Goal: Task Accomplishment & Management: Use online tool/utility

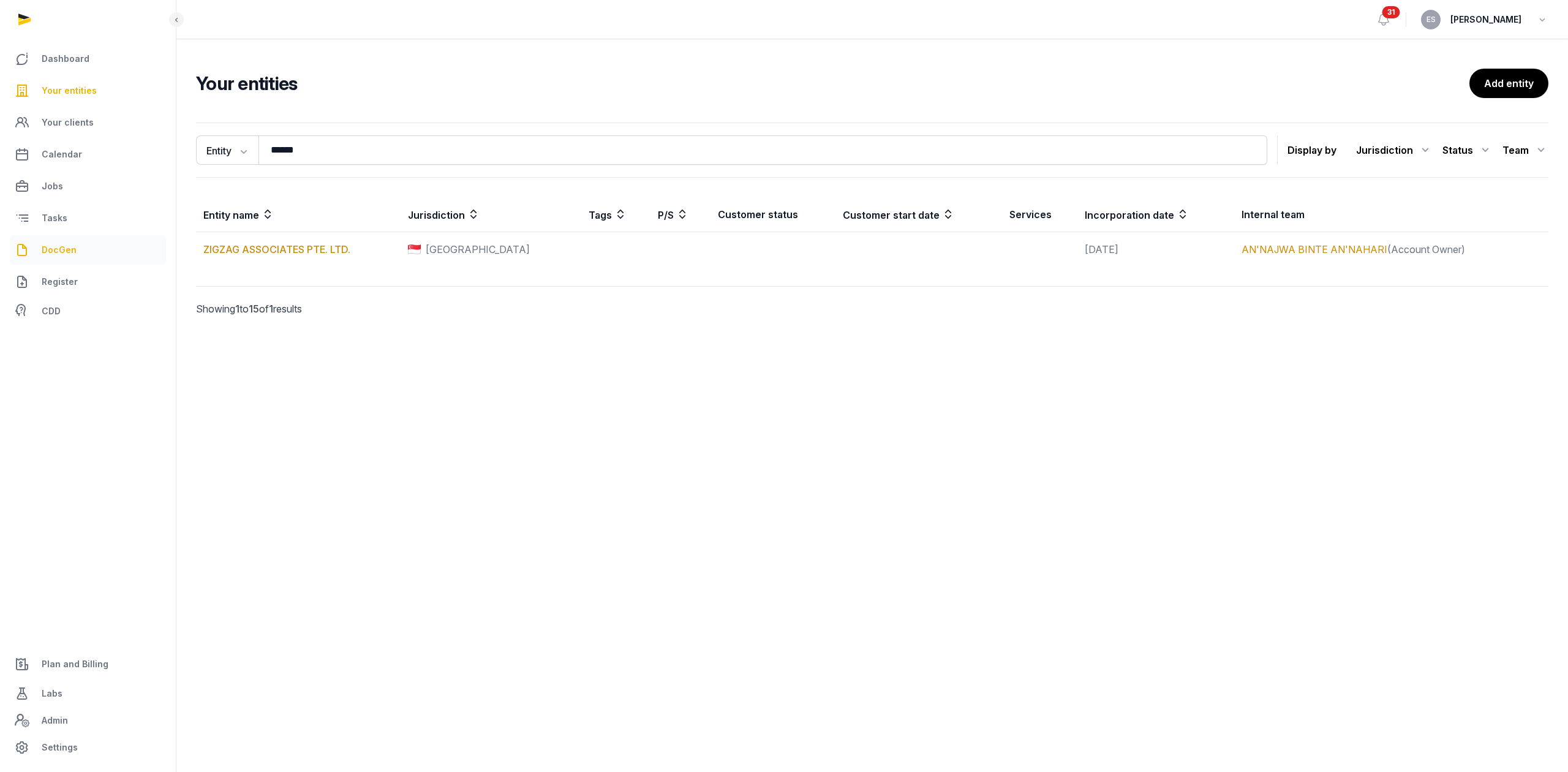
click at [54, 258] on link "DocGen" at bounding box center [88, 250] width 156 height 29
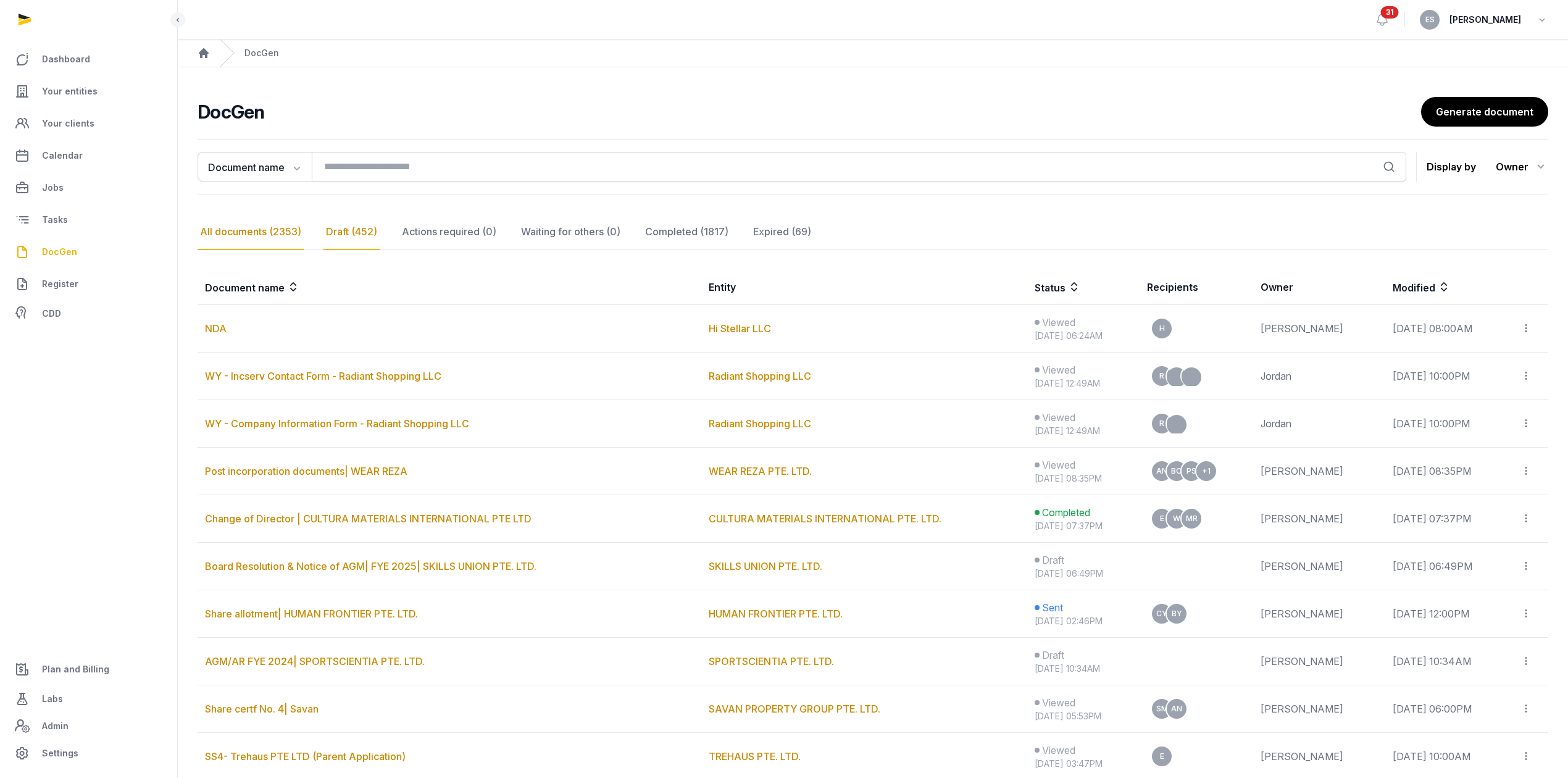
click at [357, 232] on div "Draft (452)" at bounding box center [352, 232] width 56 height 36
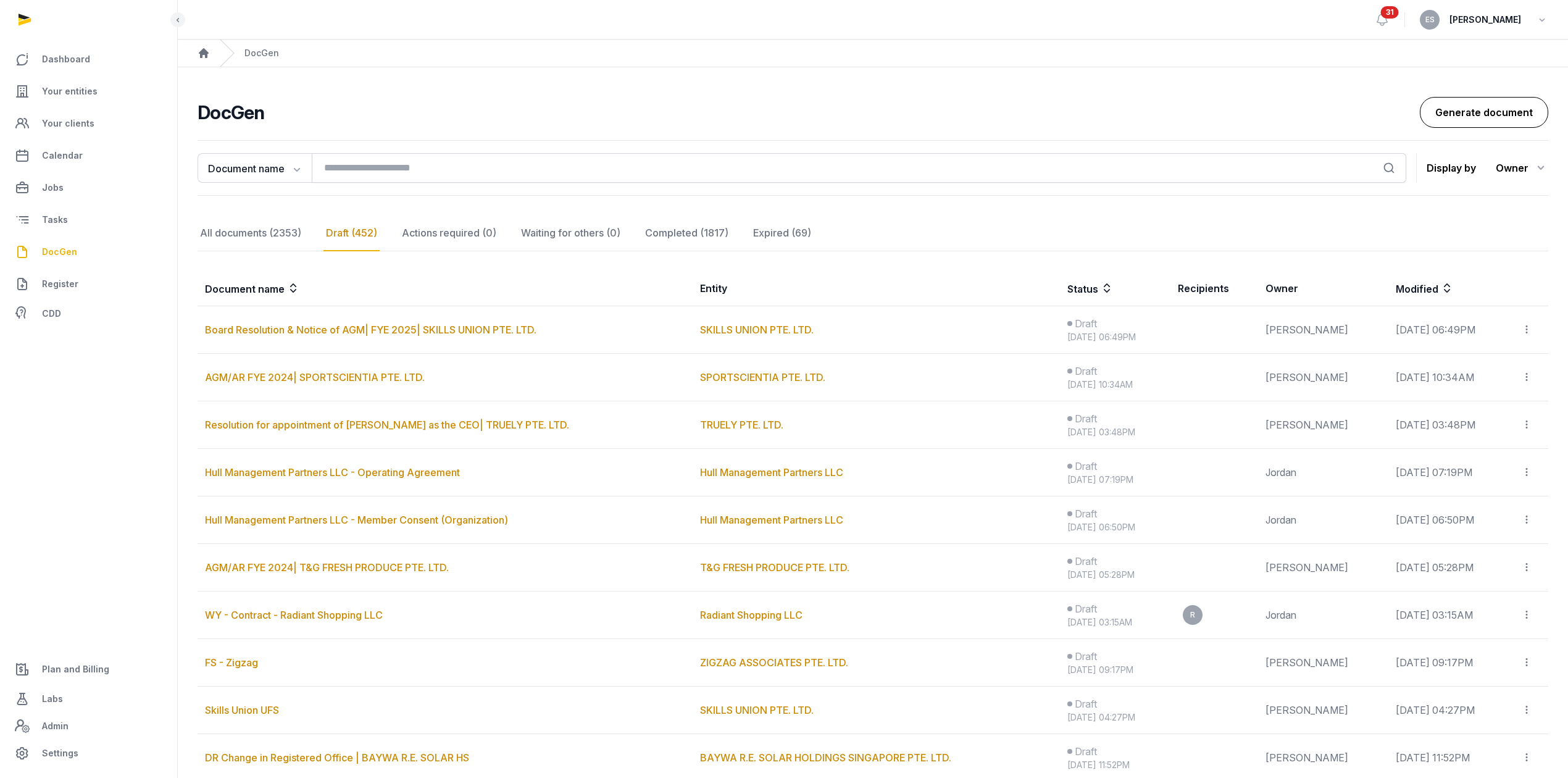
click at [1434, 105] on link "Generate document" at bounding box center [1484, 112] width 129 height 31
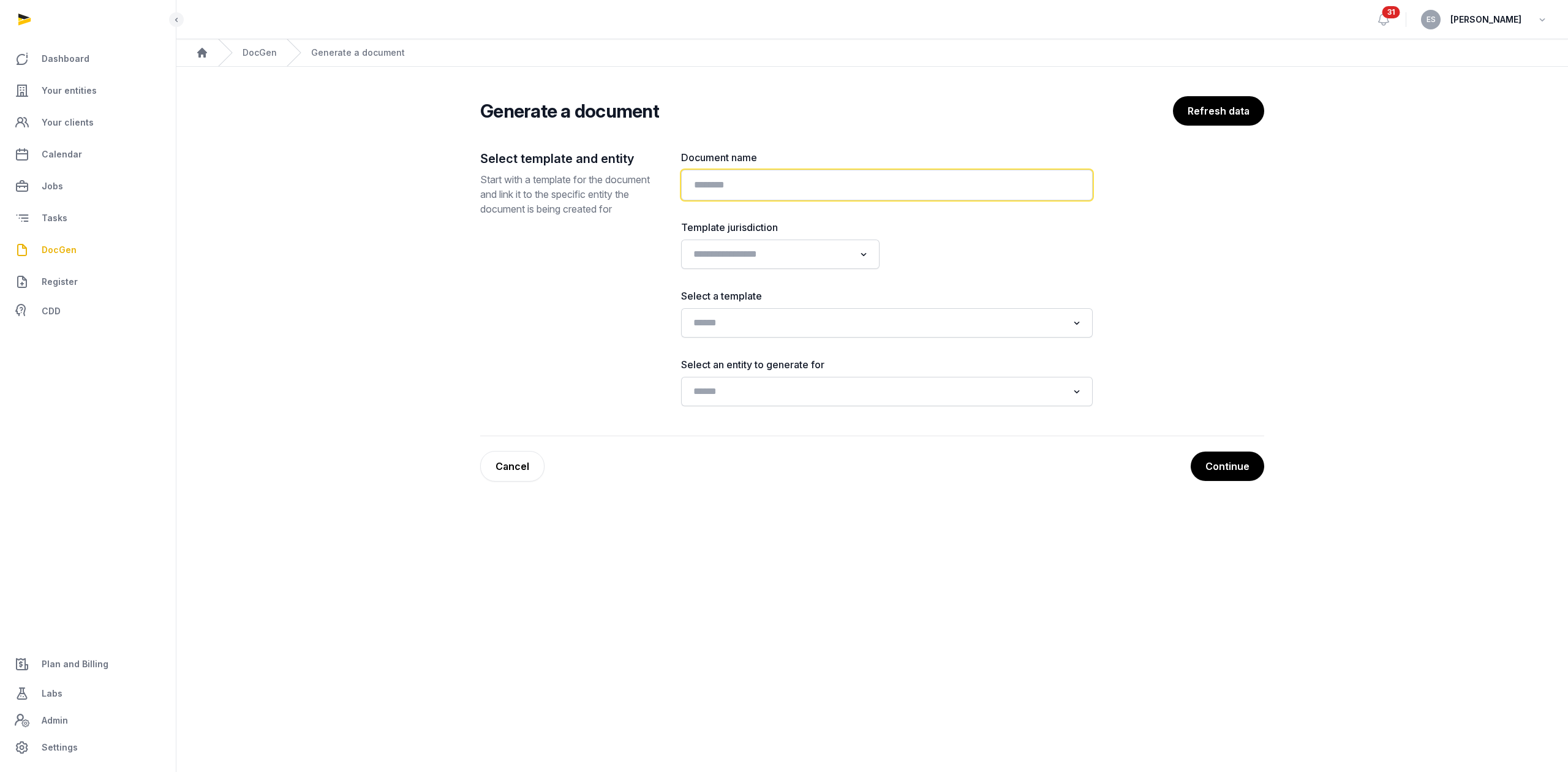
click at [900, 191] on input "text" at bounding box center [887, 185] width 412 height 31
type input "**********"
click at [742, 263] on input "Search for option" at bounding box center [772, 254] width 166 height 17
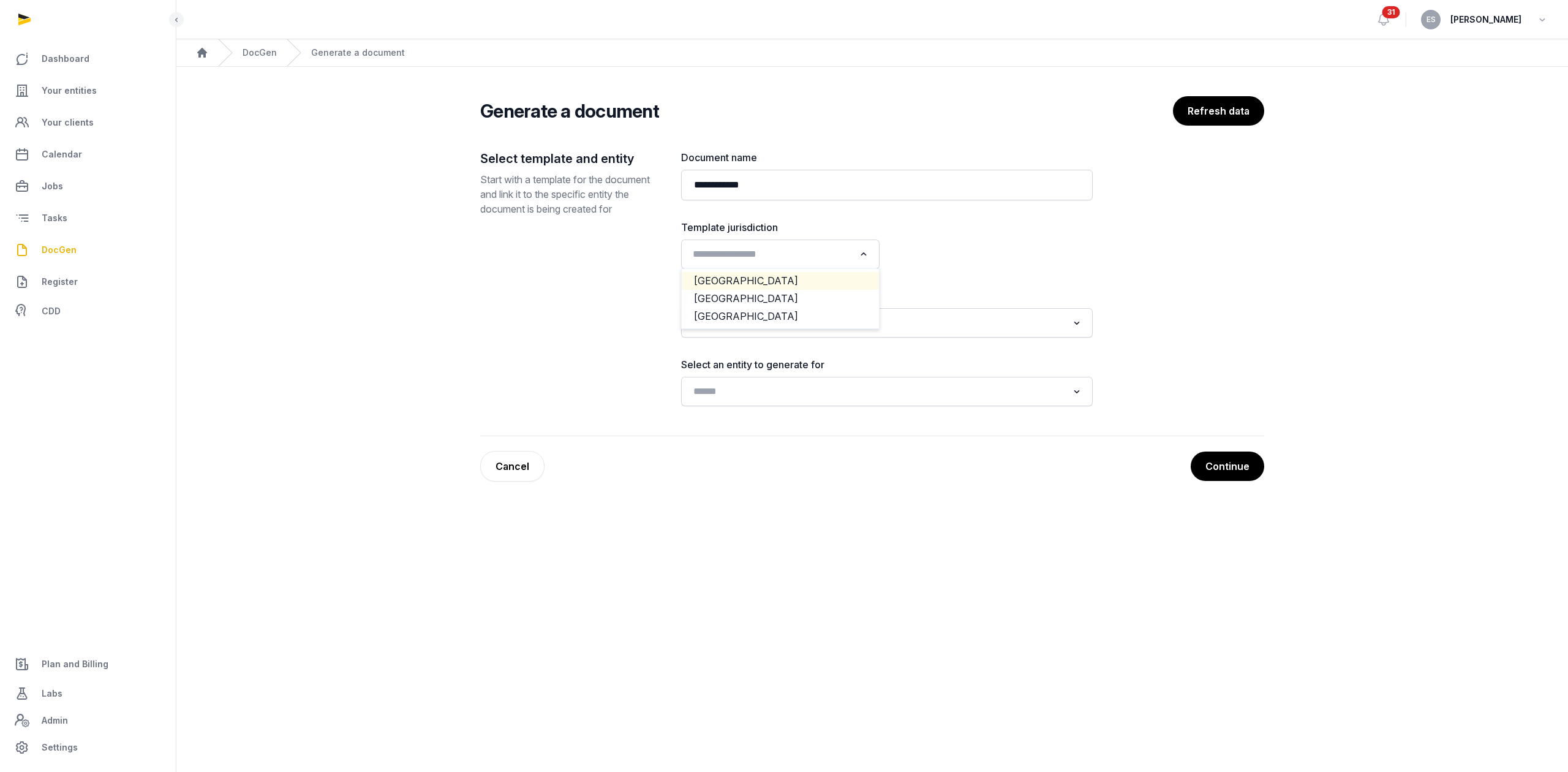
click at [736, 280] on li "[GEOGRAPHIC_DATA]" at bounding box center [781, 280] width 197 height 17
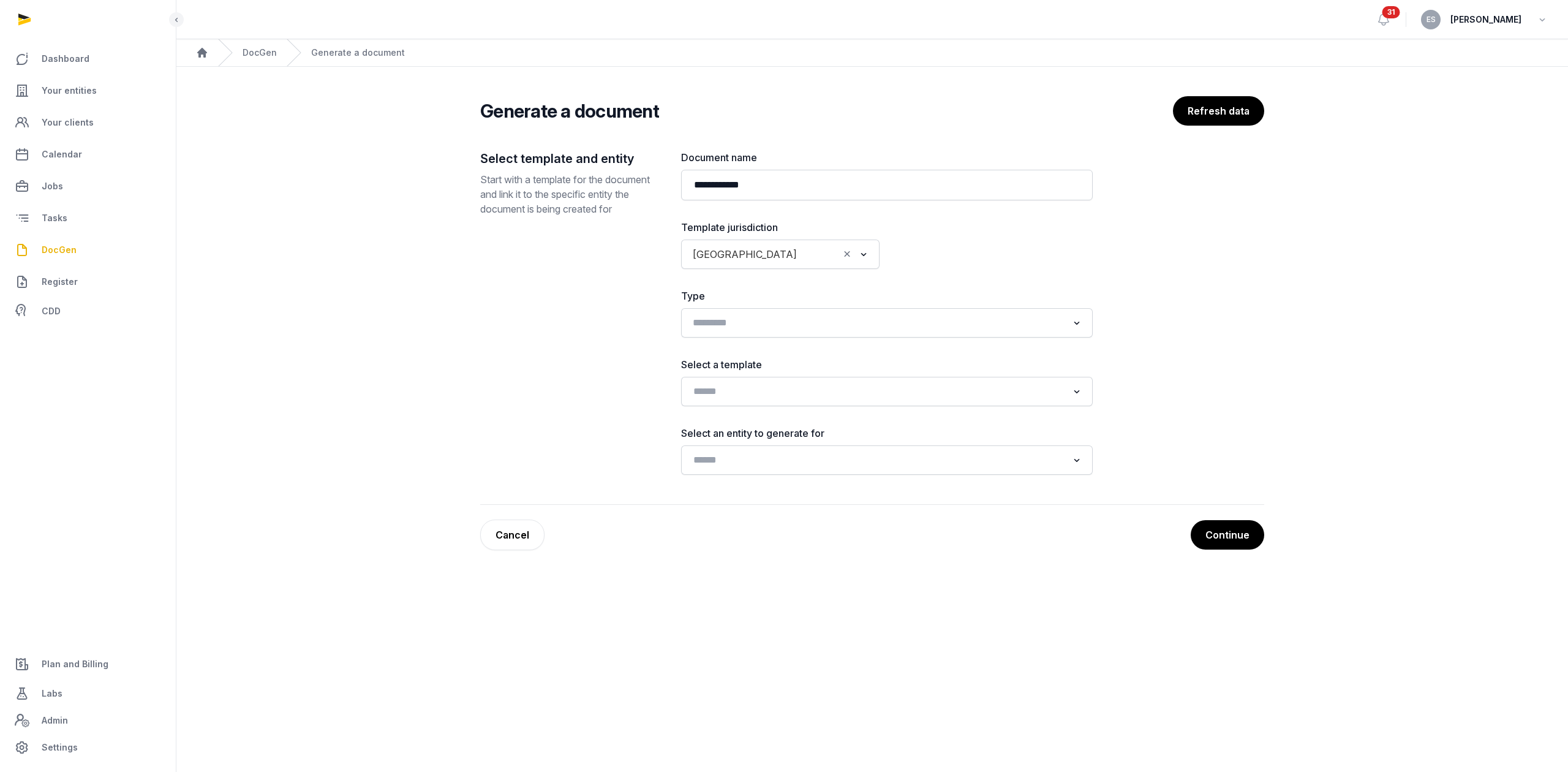
click at [731, 315] on input "Search for option" at bounding box center [878, 323] width 379 height 17
click at [785, 263] on input "Search for option" at bounding box center [772, 254] width 166 height 17
click at [746, 301] on li "[GEOGRAPHIC_DATA]" at bounding box center [781, 298] width 197 height 17
click at [738, 332] on input "Search for option" at bounding box center [878, 323] width 379 height 17
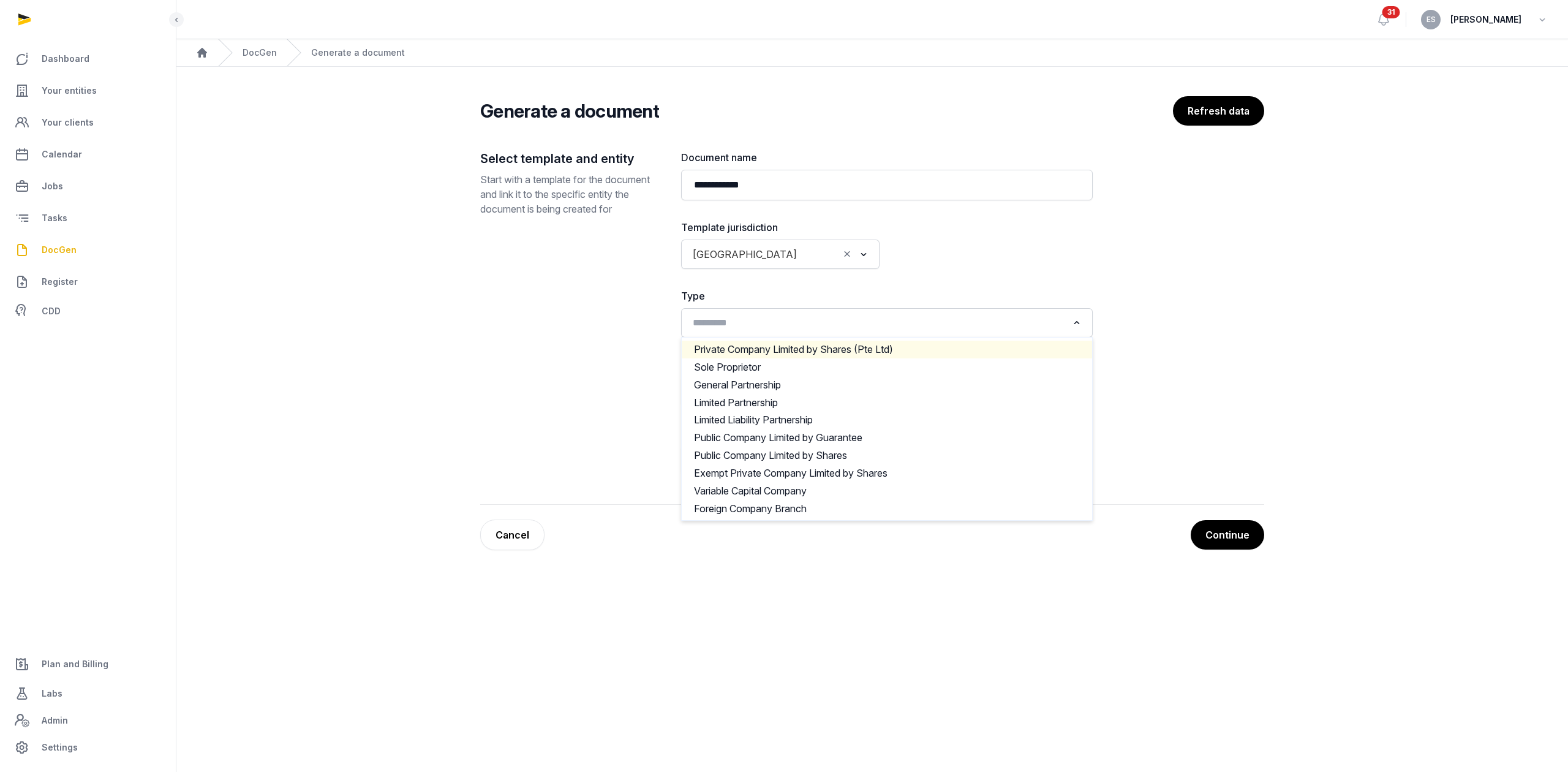
click at [738, 354] on li "Private Company Limited by Shares (Pte Ltd)" at bounding box center [887, 349] width 410 height 17
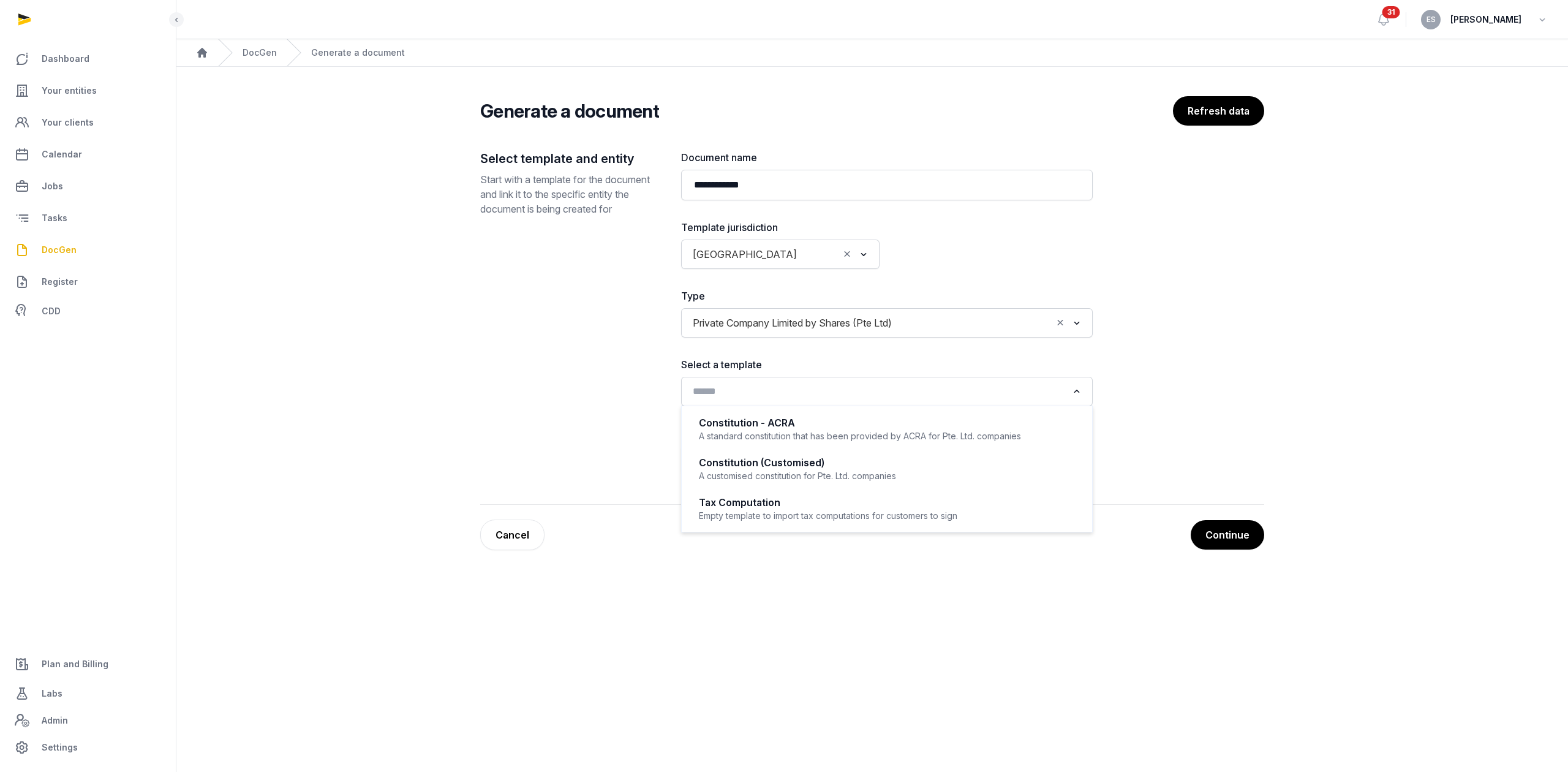
click at [731, 383] on div "Search for option" at bounding box center [879, 390] width 382 height 19
click at [746, 549] on div "Continue Cancel" at bounding box center [872, 535] width 784 height 31
click at [789, 394] on input "Search for option" at bounding box center [878, 391] width 379 height 17
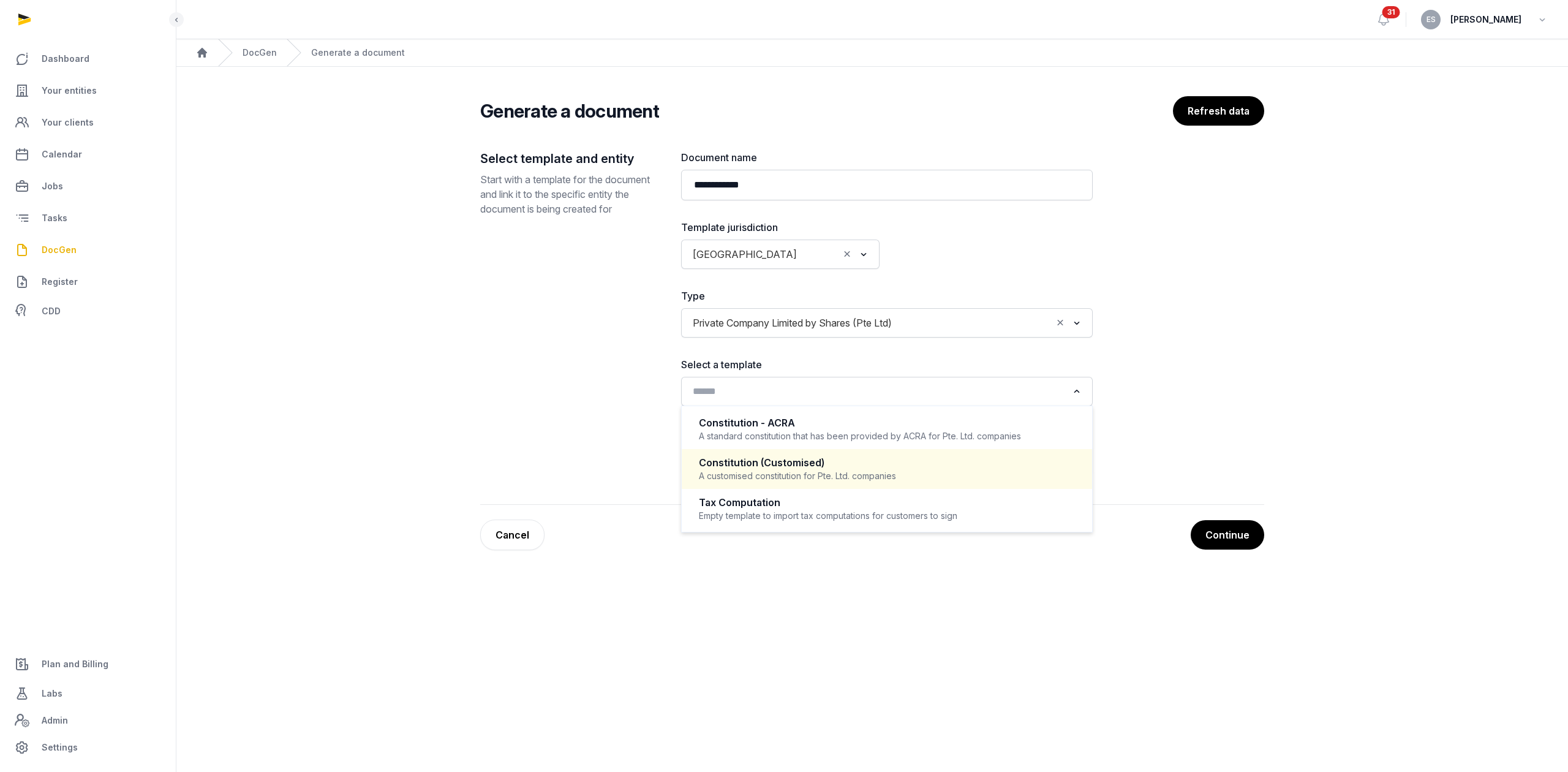
click at [770, 479] on div "A customised constitution for Pte. Ltd. companies" at bounding box center [887, 476] width 376 height 12
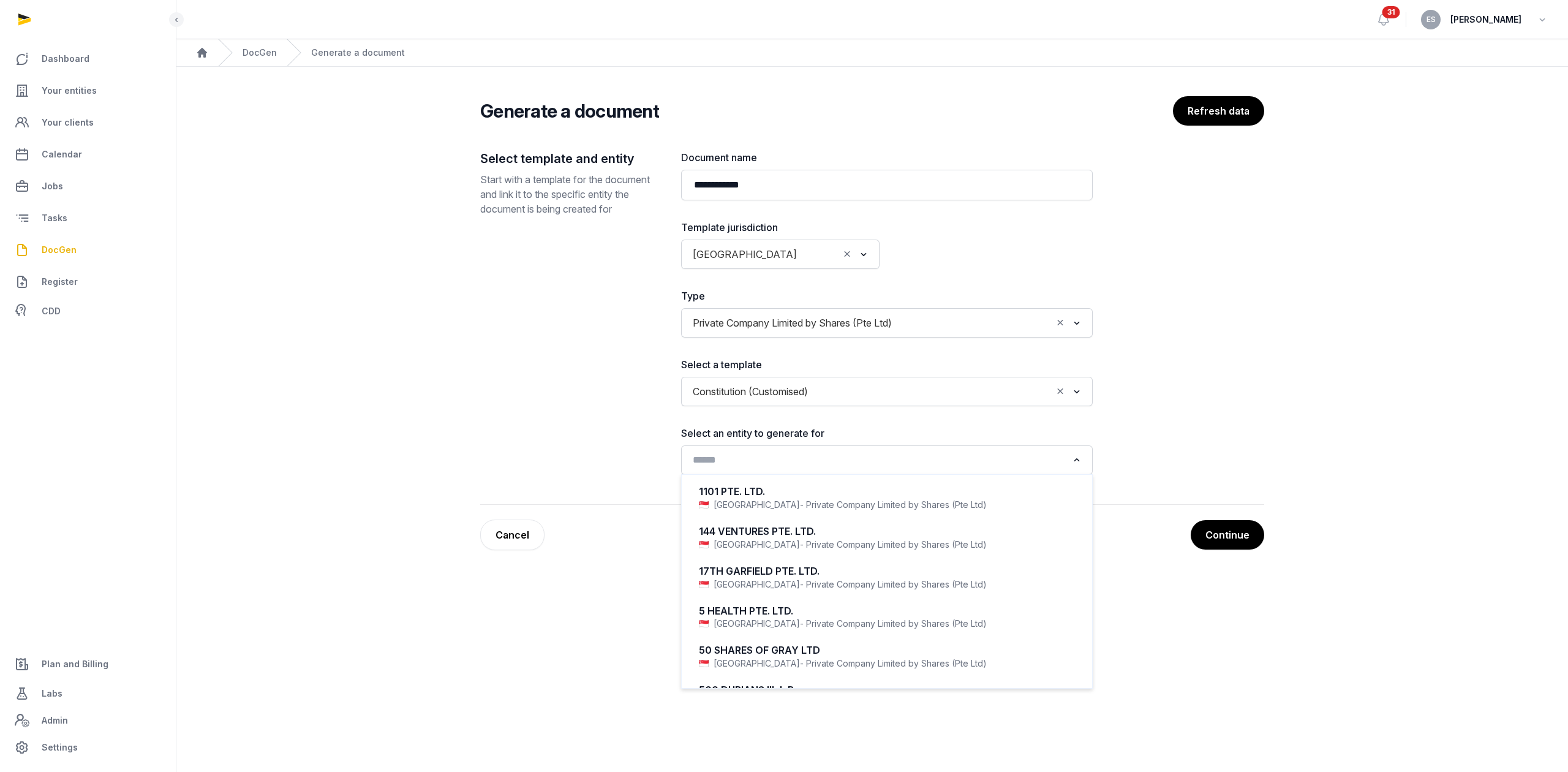
click at [760, 459] on input "Search for option" at bounding box center [878, 460] width 379 height 17
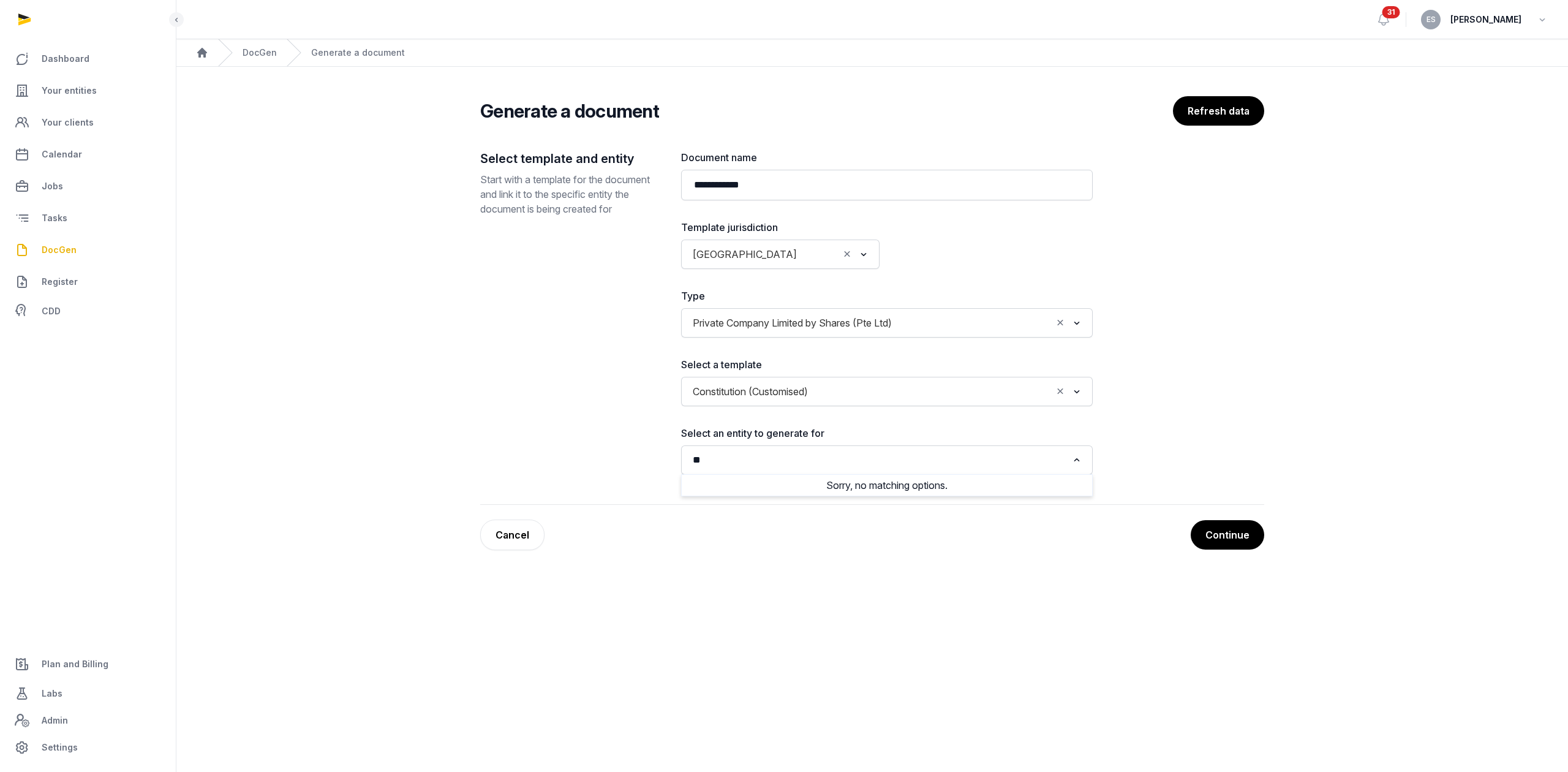
type input "*"
click at [803, 259] on input "Search for option" at bounding box center [821, 254] width 37 height 17
click at [451, 359] on main "**********" at bounding box center [872, 321] width 1392 height 508
click at [1222, 109] on button "Refresh data" at bounding box center [1217, 111] width 92 height 31
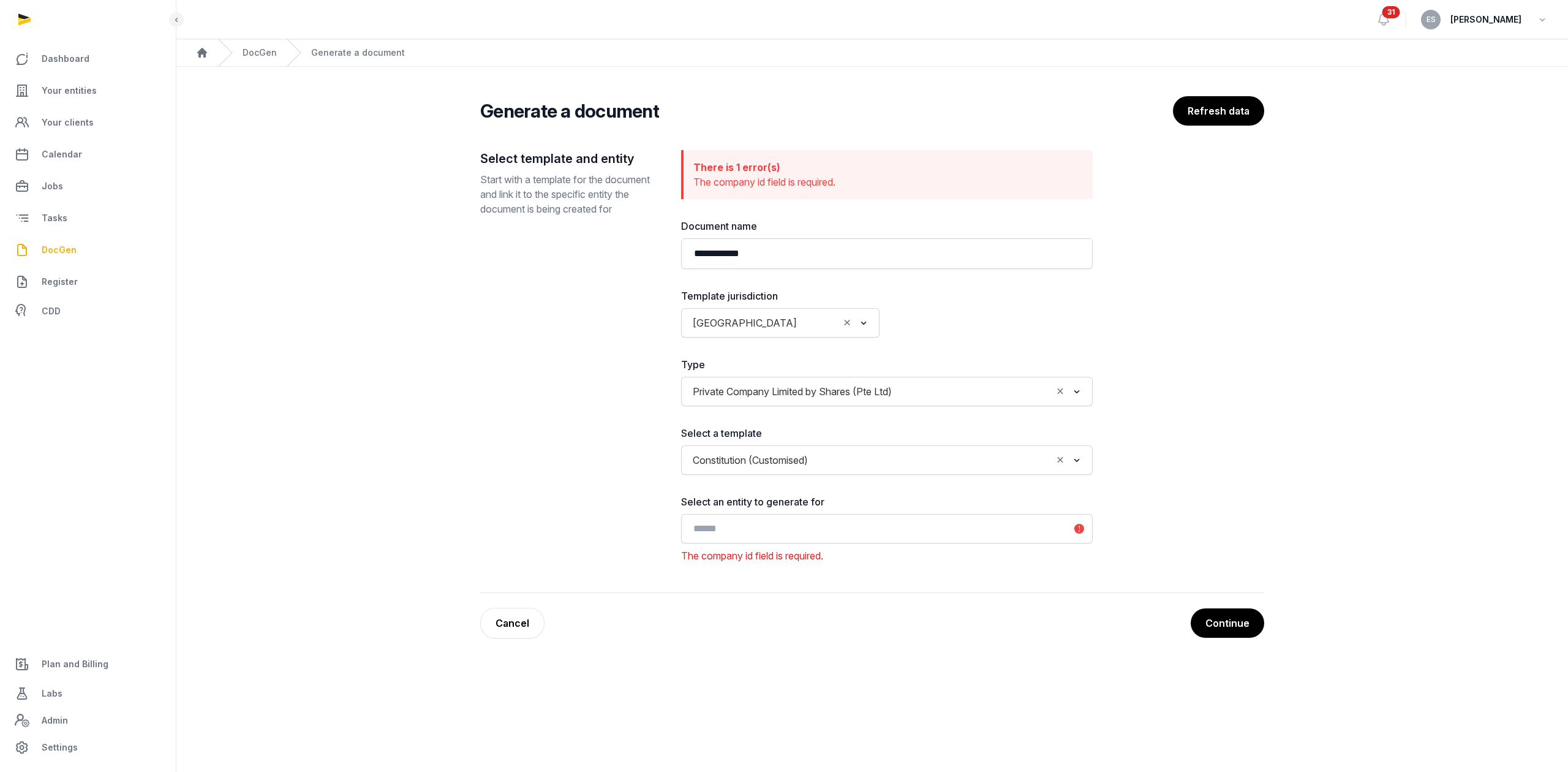
click at [773, 545] on div "Select an entity to generate for Loading... The company id field is required." at bounding box center [887, 528] width 412 height 69
click at [777, 534] on input "Search for option" at bounding box center [878, 529] width 379 height 17
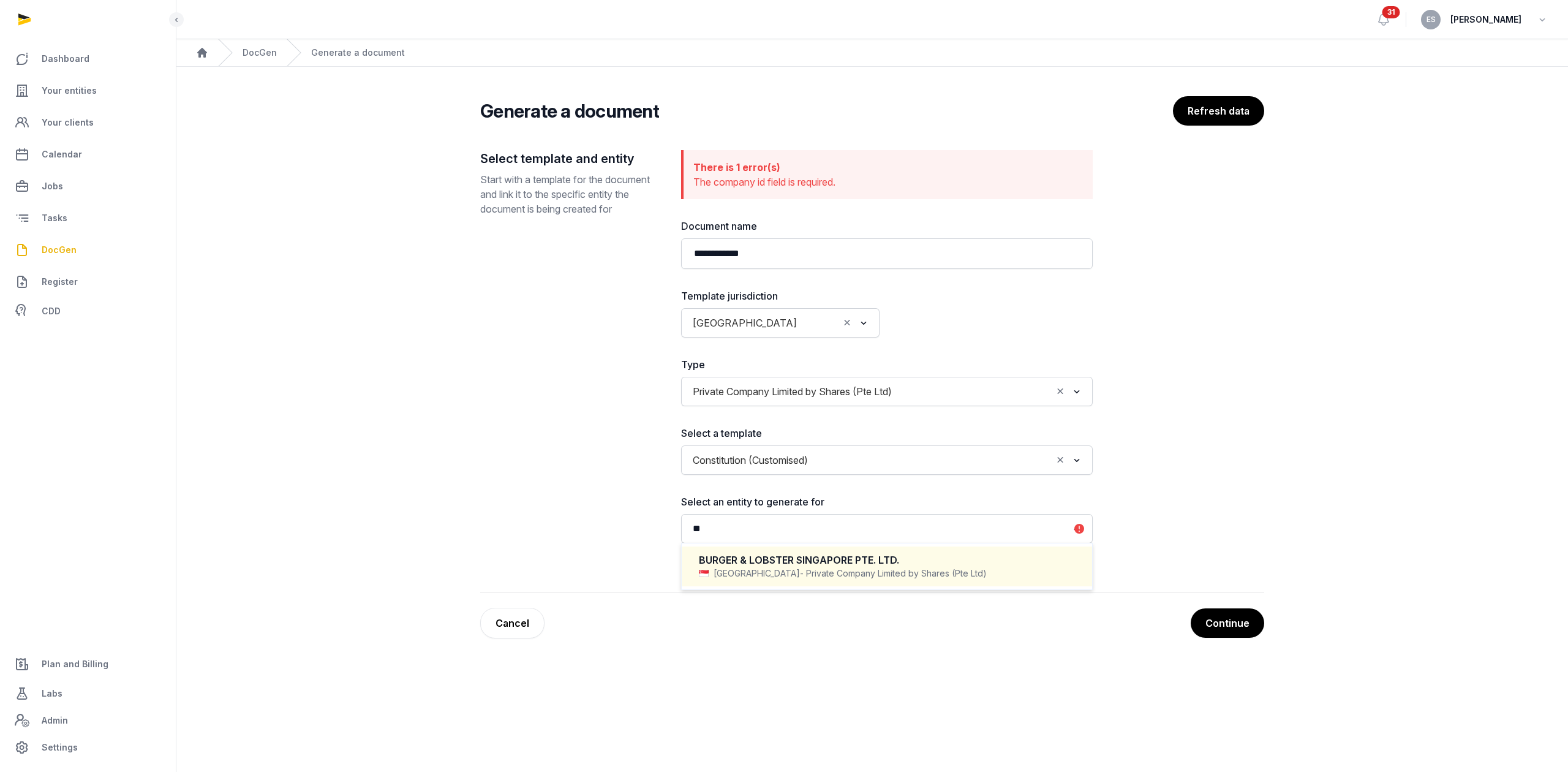
type input "*"
click at [874, 640] on main "**********" at bounding box center [872, 365] width 1392 height 597
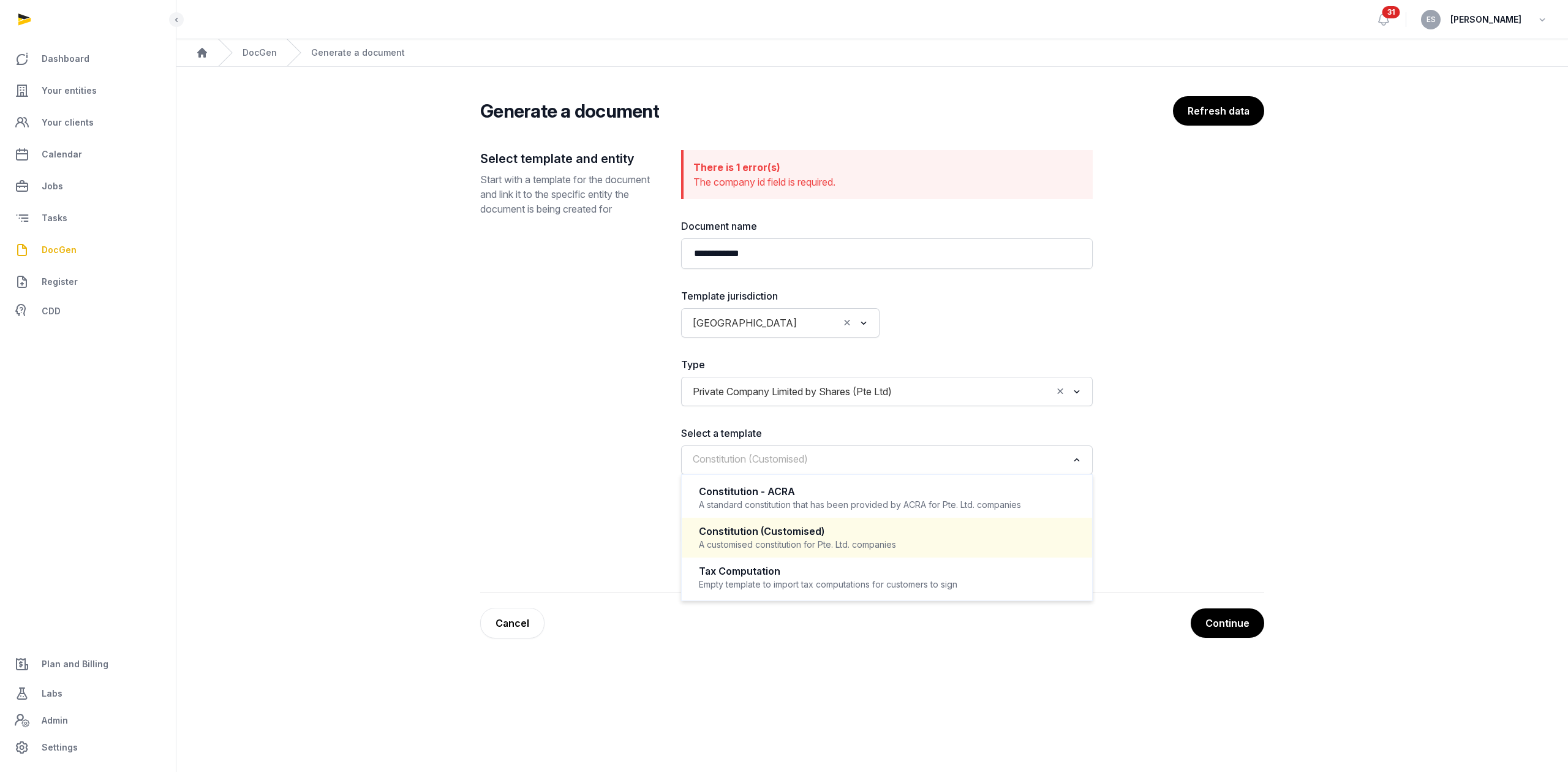
click at [843, 459] on input "Search for option" at bounding box center [878, 460] width 379 height 17
click at [650, 678] on main "**********" at bounding box center [784, 386] width 1568 height 772
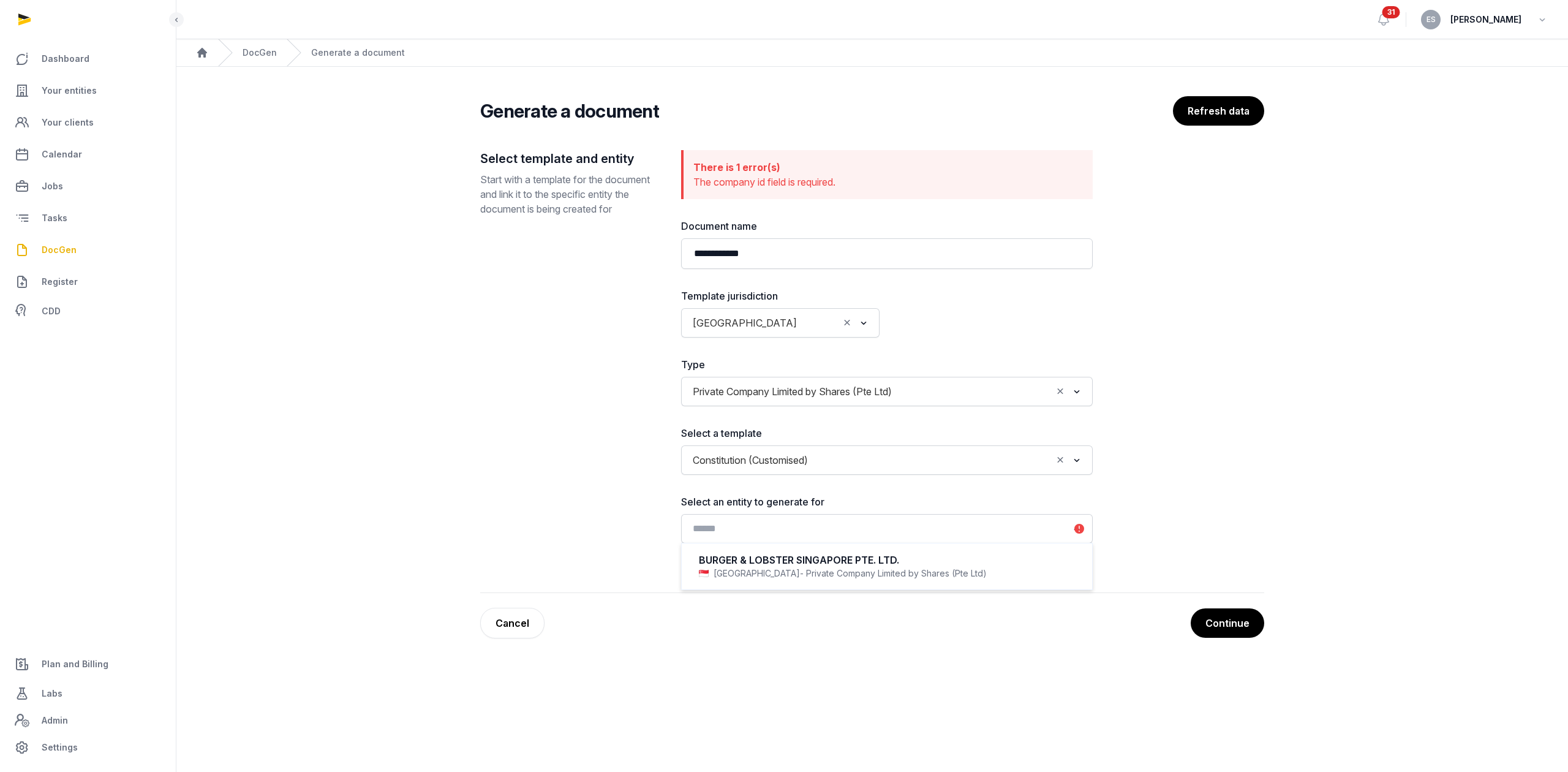
click at [838, 535] on input "Search for option" at bounding box center [878, 529] width 379 height 17
type input "*"
type input "***"
click at [789, 387] on span "Private Company Limited by Shares (Pte Ltd)" at bounding box center [792, 391] width 205 height 17
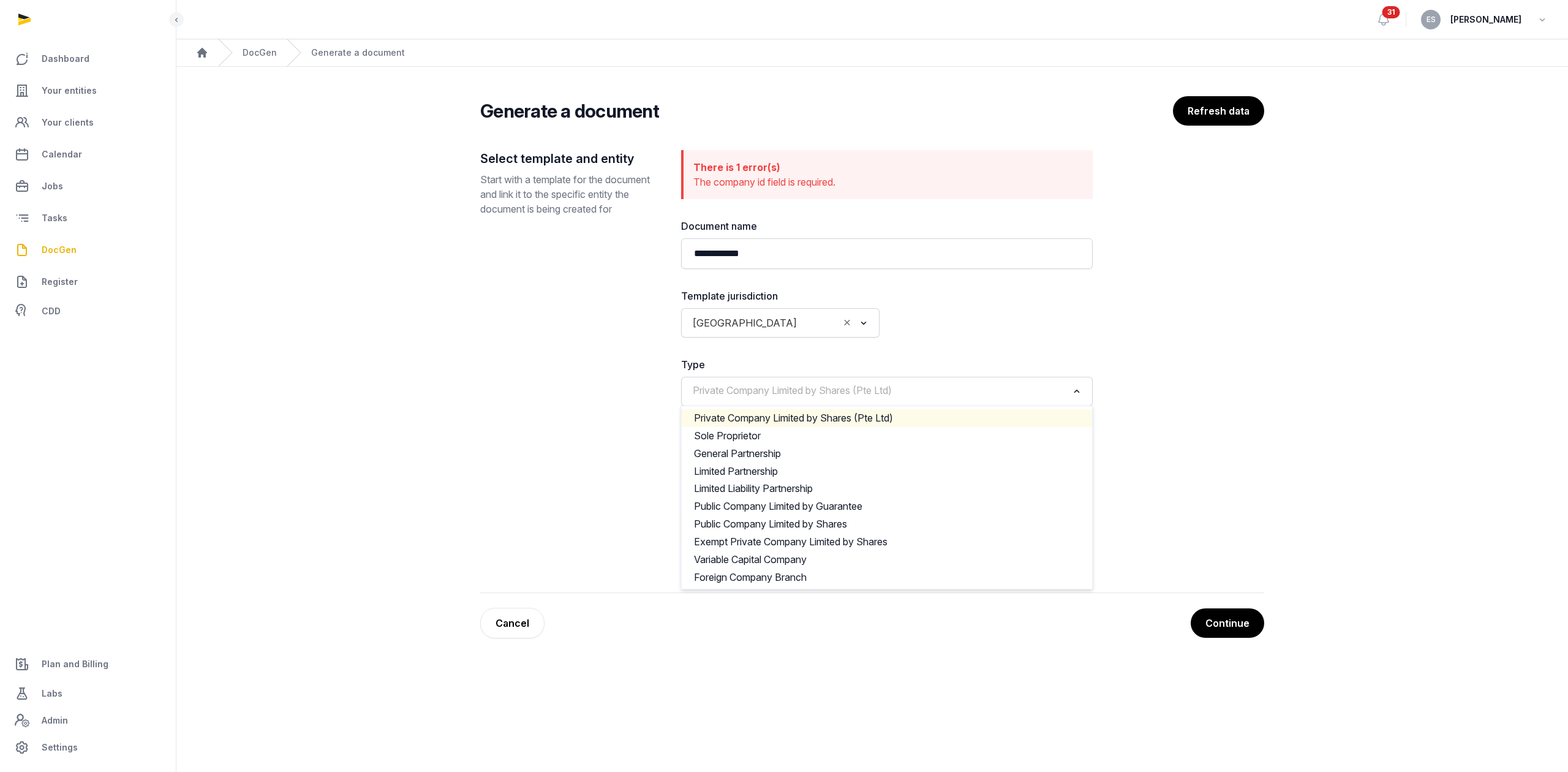
click at [493, 418] on div "Select template and entity Start with a template for the document and link it t…" at bounding box center [571, 356] width 182 height 413
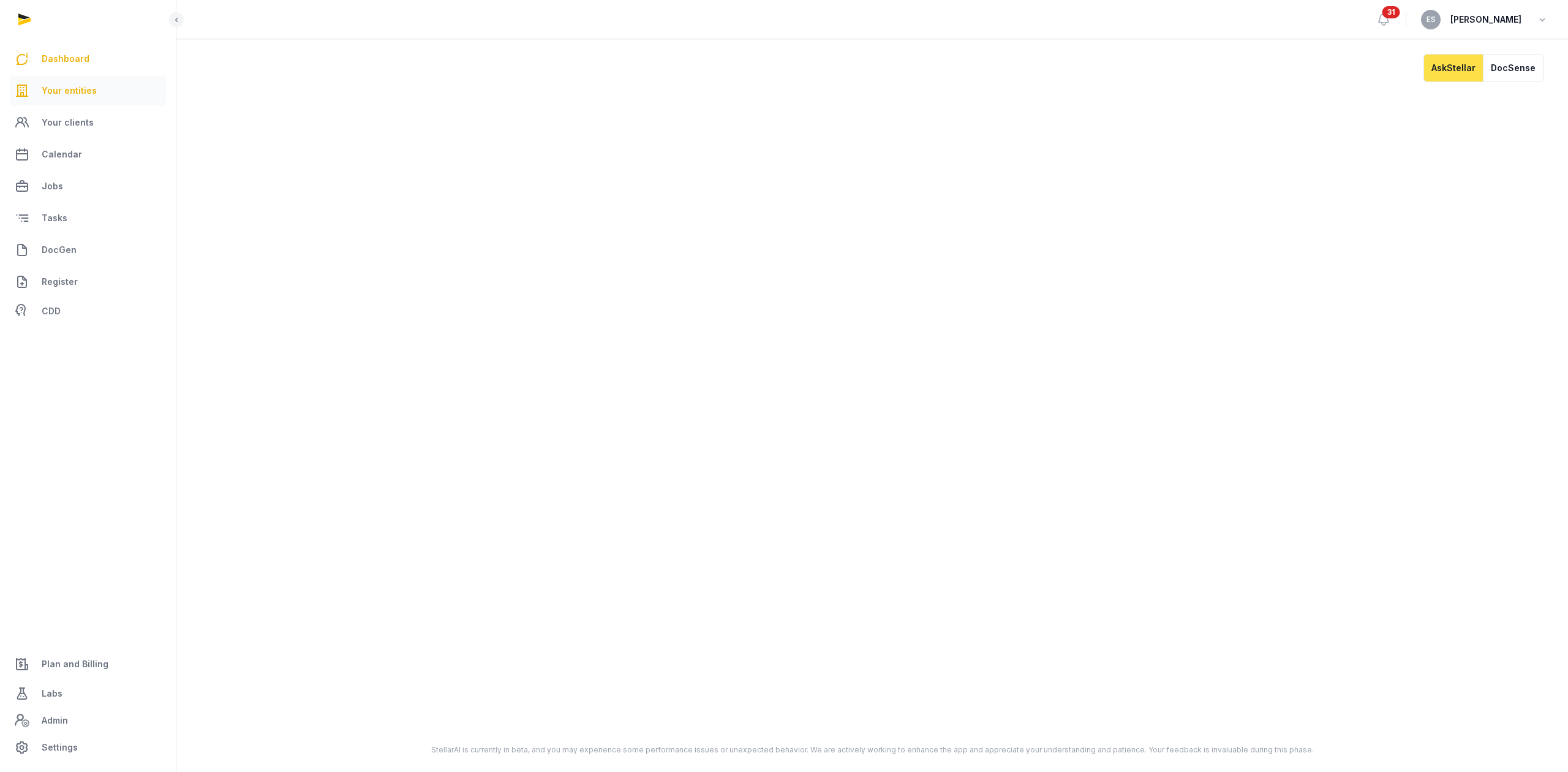
click at [71, 81] on link "Your entities" at bounding box center [88, 90] width 156 height 29
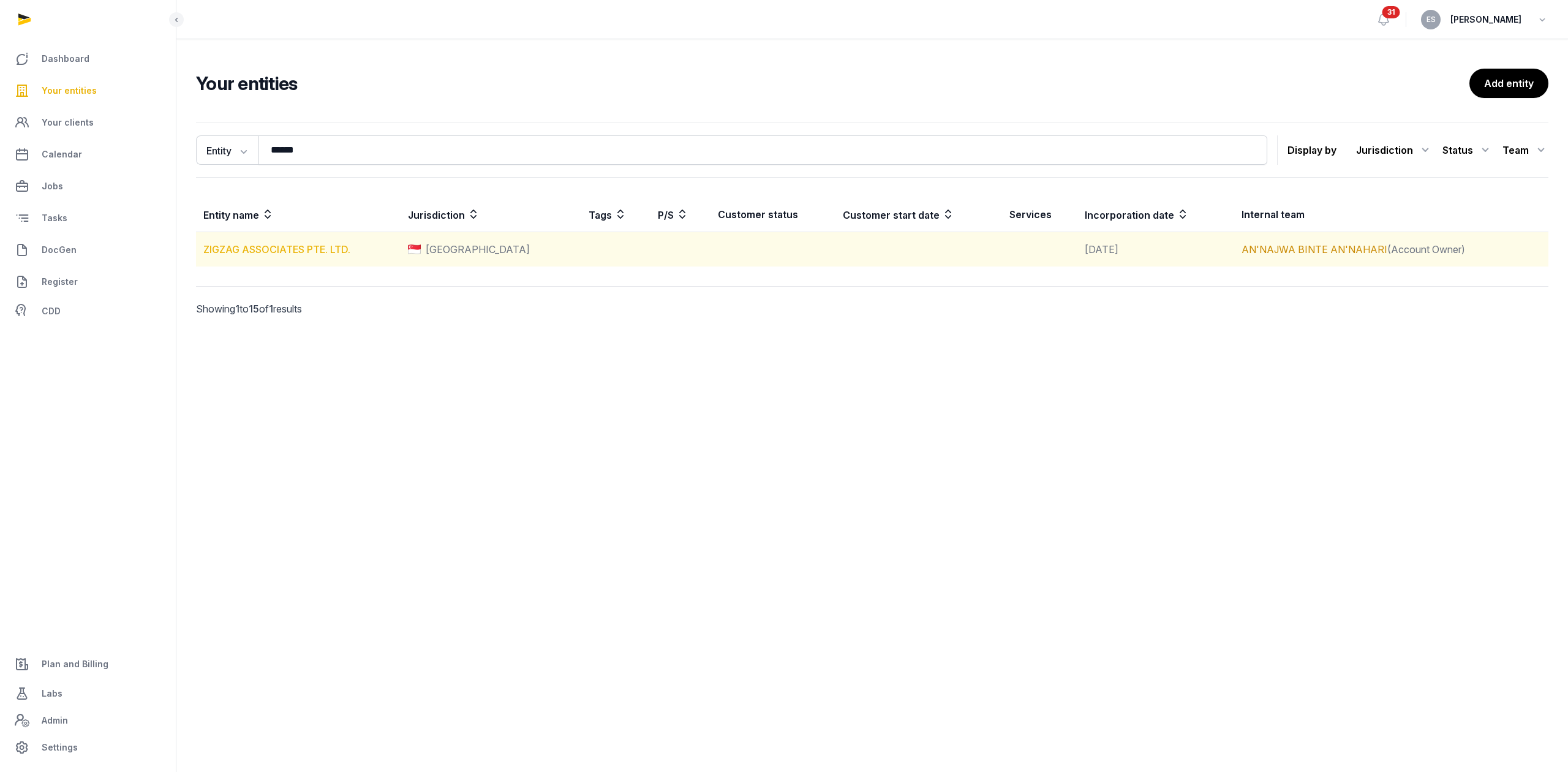
click at [299, 249] on link "ZIGZAG ASSOCIATES PTE. LTD." at bounding box center [277, 249] width 147 height 12
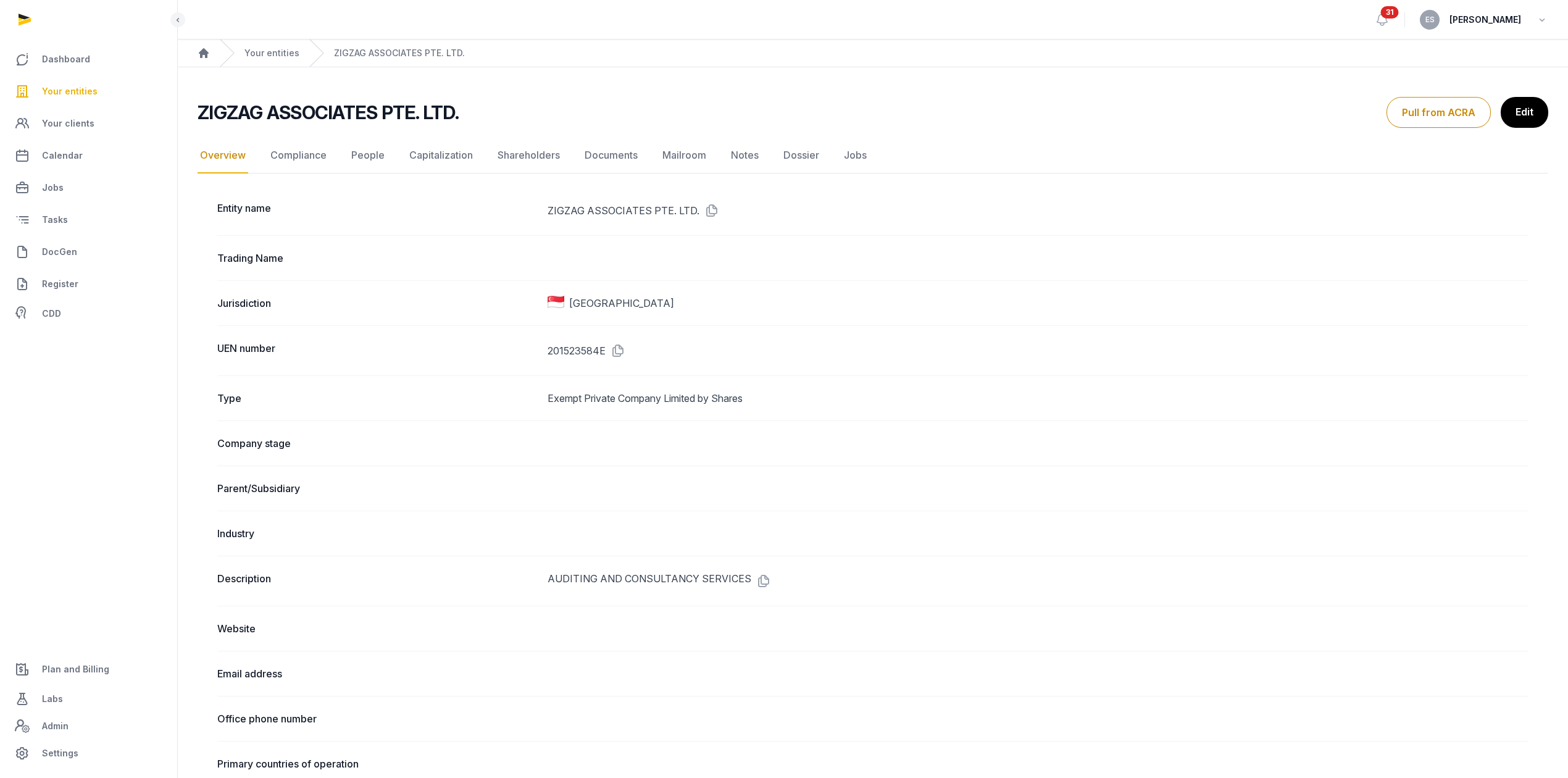
click at [548, 393] on dd "Exempt Private Company Limited by Shares" at bounding box center [1038, 399] width 981 height 15
drag, startPoint x: 548, startPoint y: 393, endPoint x: 789, endPoint y: 399, distance: 241.1
click at [789, 399] on dd "Exempt Private Company Limited by Shares" at bounding box center [1038, 399] width 981 height 15
copy dd "Exempt Private Company Limited by Shares"
click at [1327, 136] on div "ZIGZAG ASSOCIATES PTE. LTD. Overview Overview Compliance People Capitalization …" at bounding box center [872, 789] width 1390 height 1386
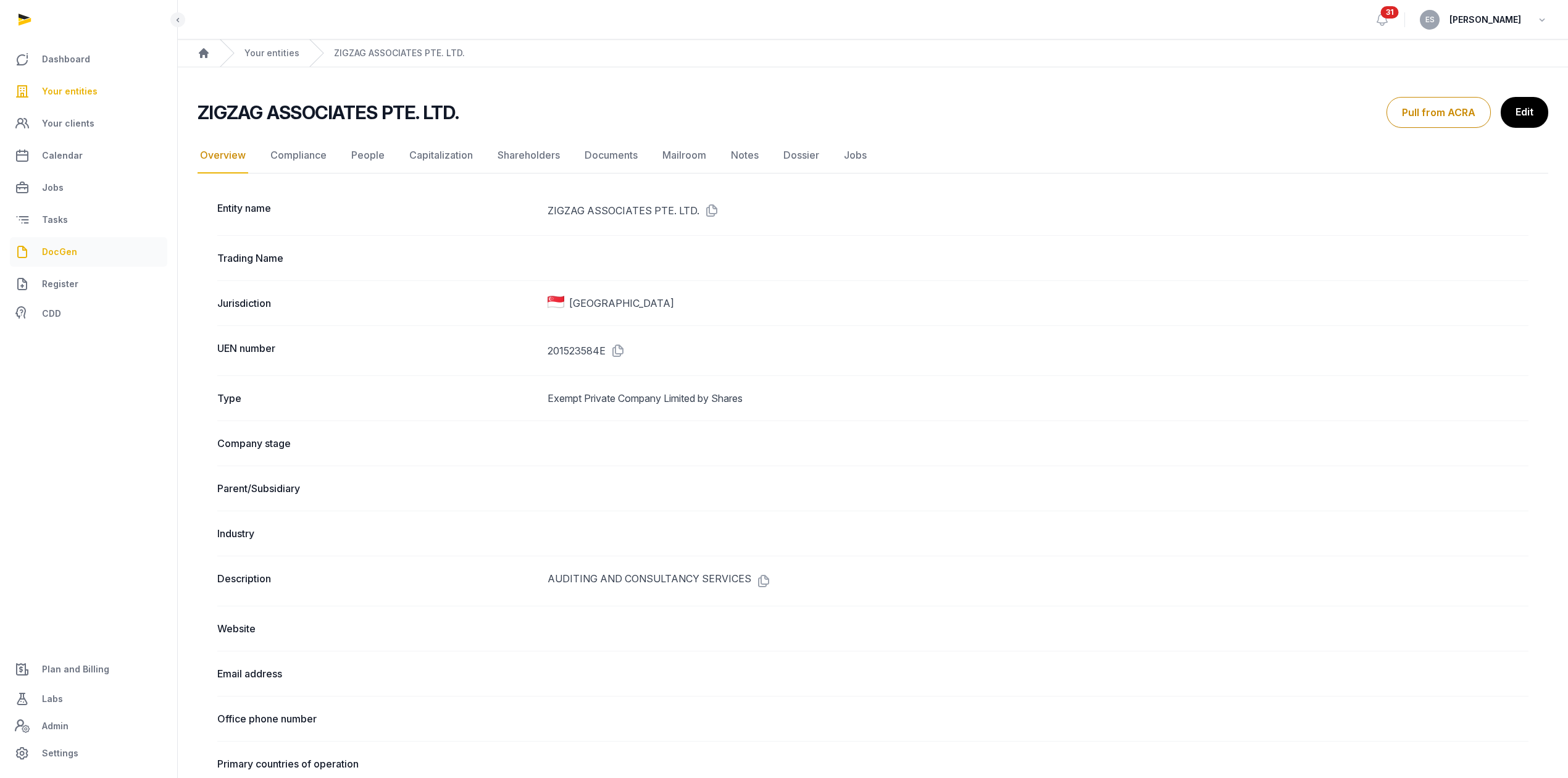
click at [74, 250] on span "DocGen" at bounding box center [60, 252] width 35 height 15
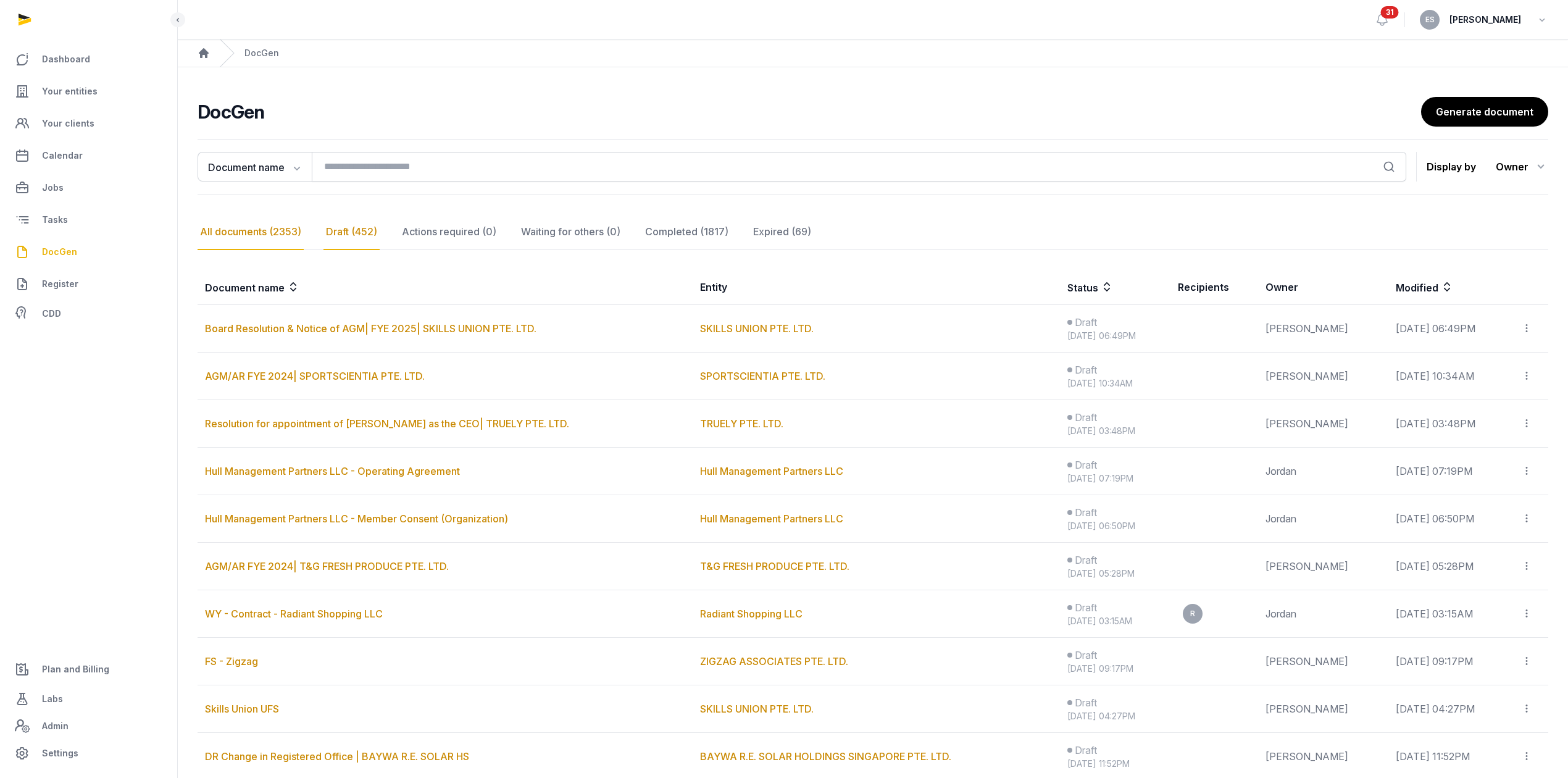
click at [236, 235] on div "All documents (2353)" at bounding box center [250, 232] width 106 height 36
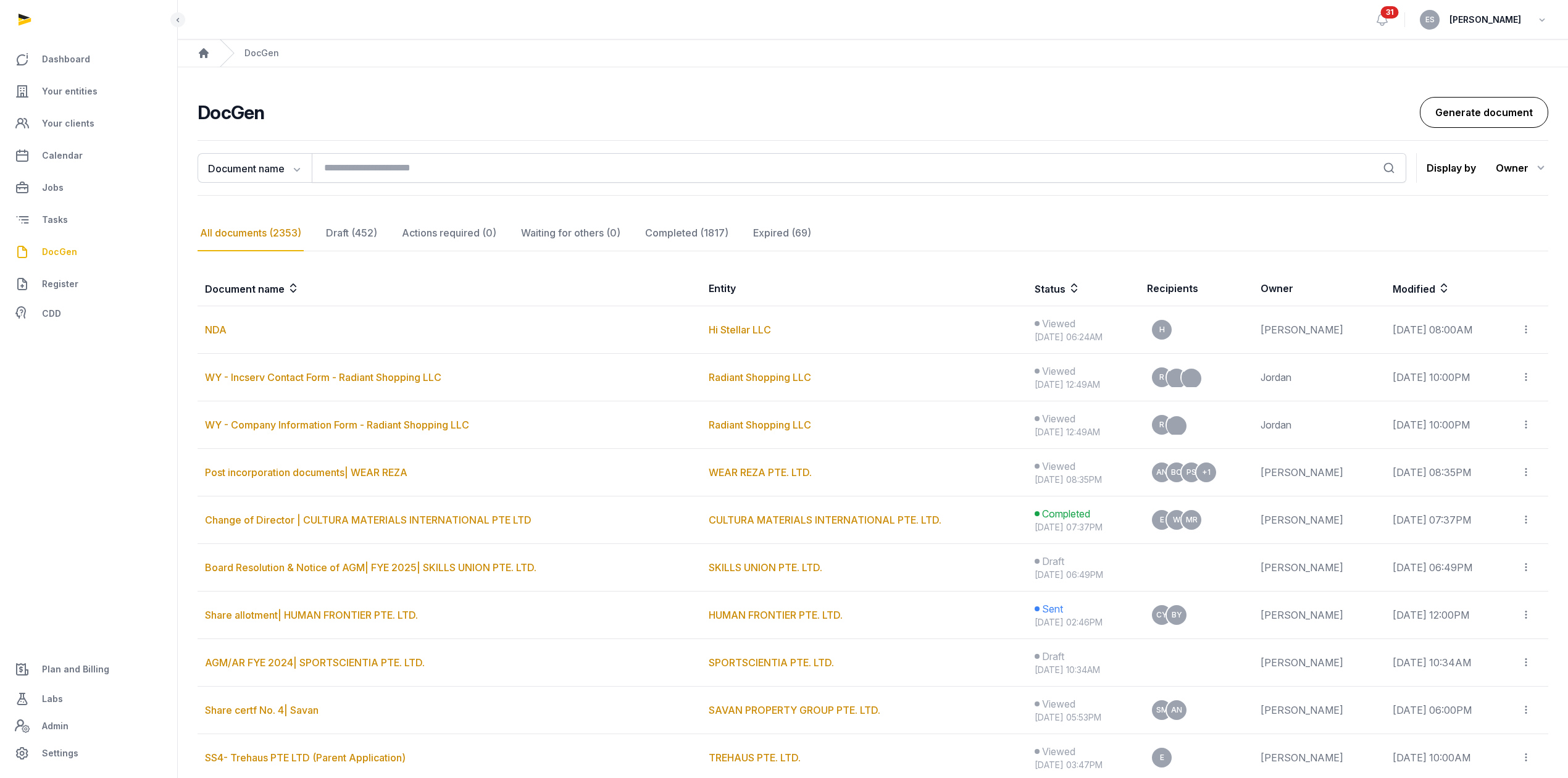
click at [1432, 116] on link "Generate document" at bounding box center [1484, 112] width 129 height 31
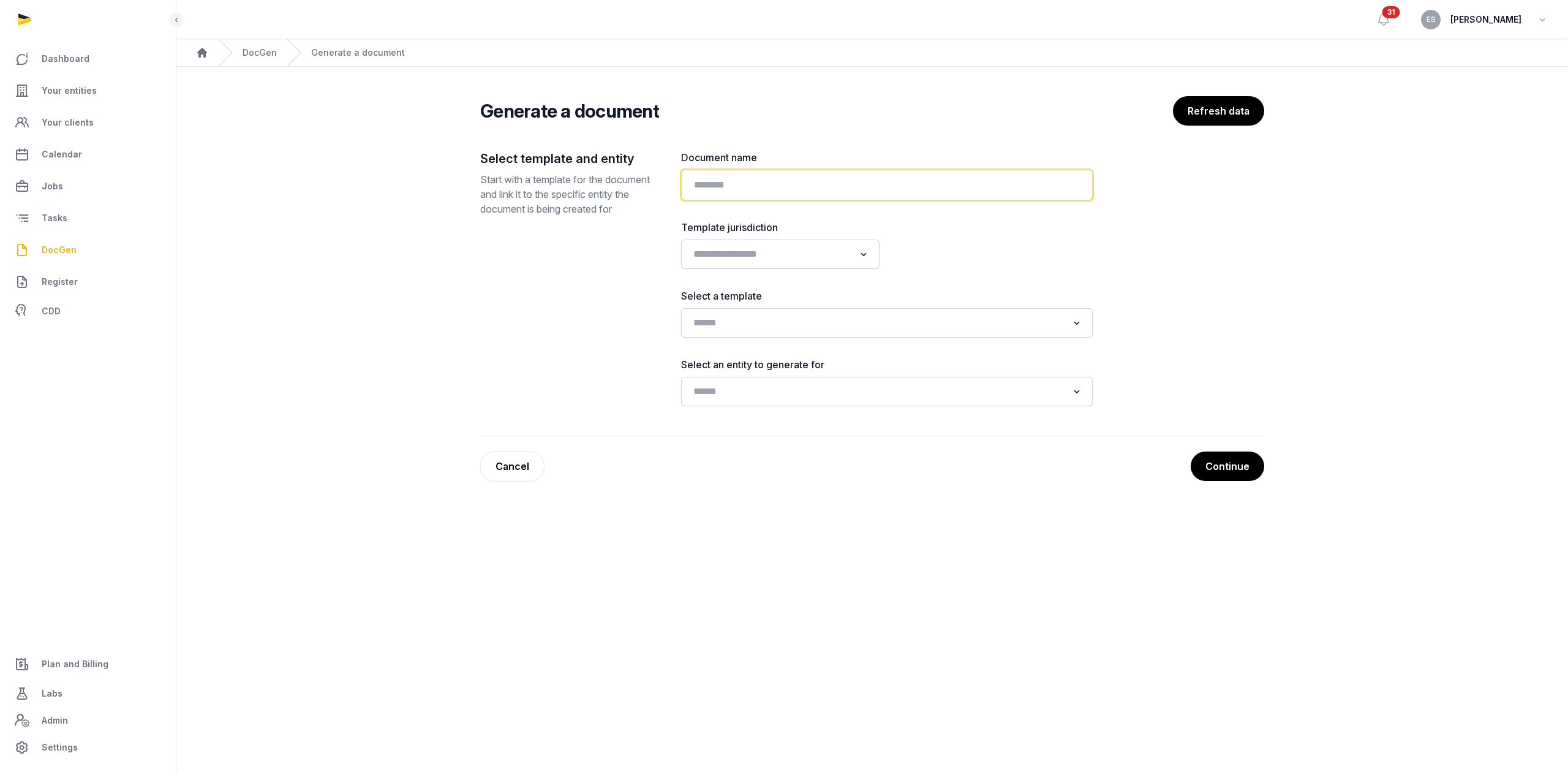
click at [751, 185] on input "text" at bounding box center [887, 185] width 412 height 31
type input "**********"
click at [725, 254] on input "Search for option" at bounding box center [772, 254] width 166 height 17
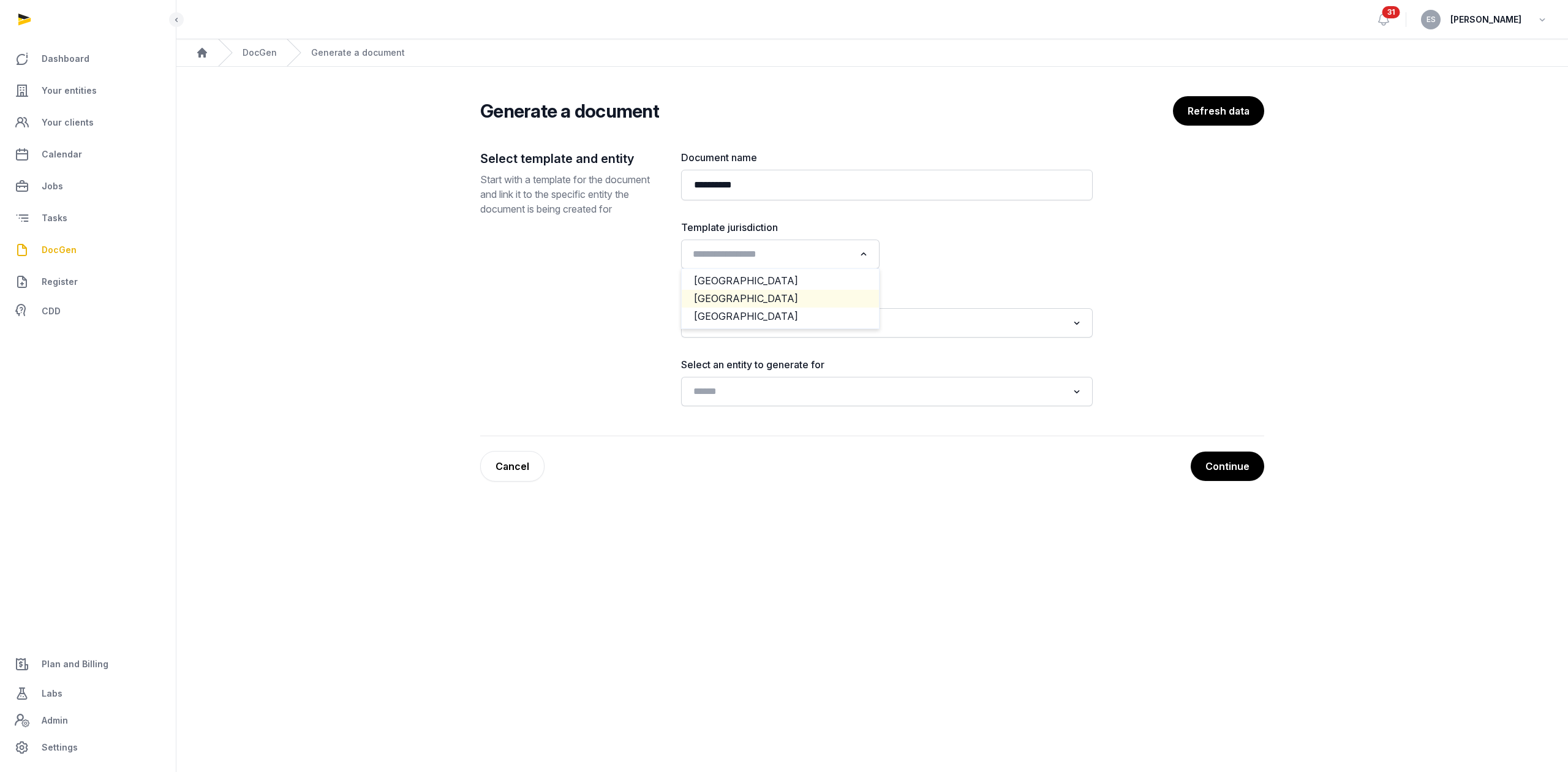
click at [729, 300] on li "[GEOGRAPHIC_DATA]" at bounding box center [781, 298] width 197 height 17
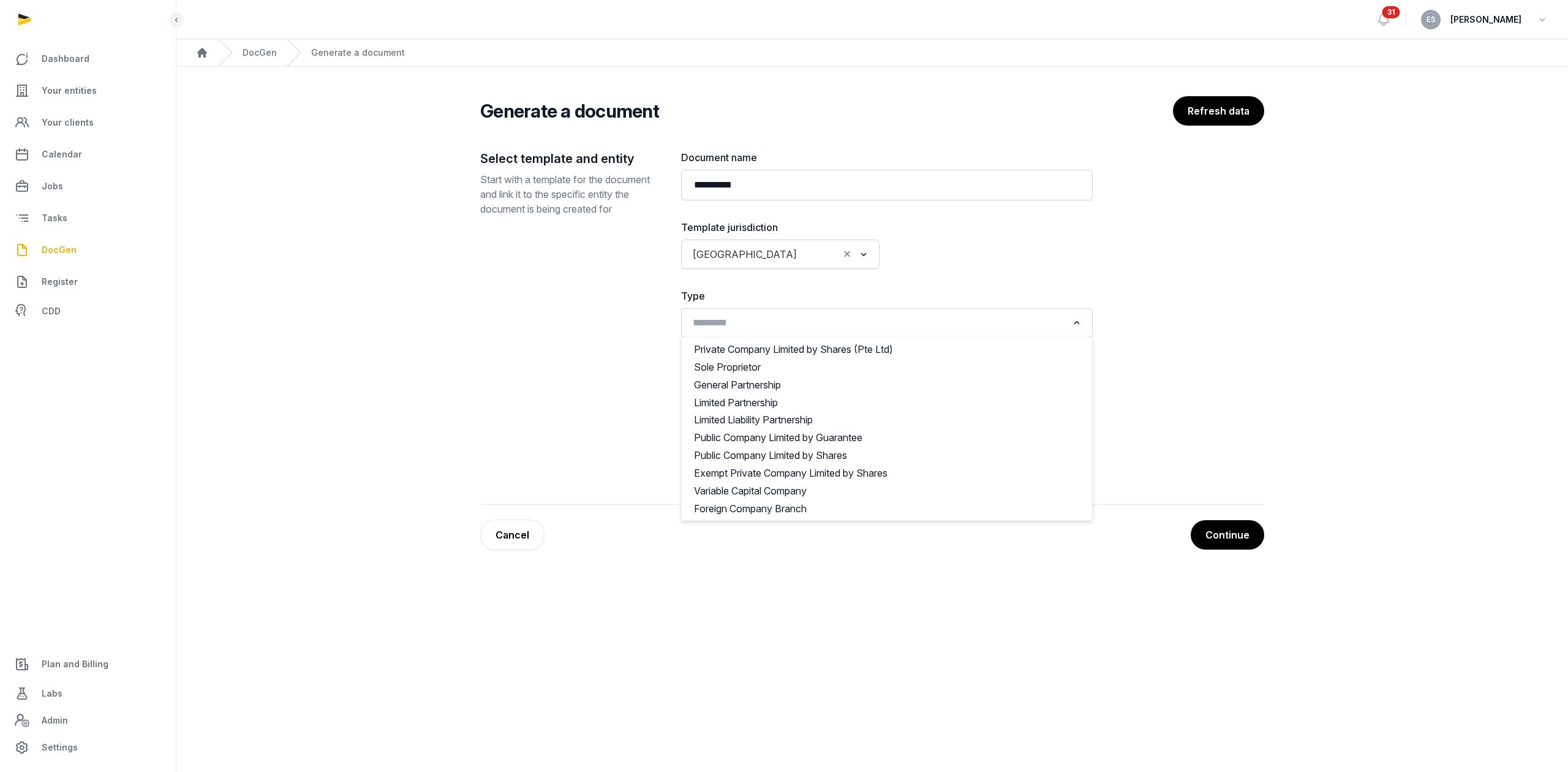
click at [725, 334] on div "Loading..." at bounding box center [887, 323] width 399 height 22
click at [537, 342] on div "Select template and entity Start with a template for the document and link it t…" at bounding box center [571, 312] width 182 height 325
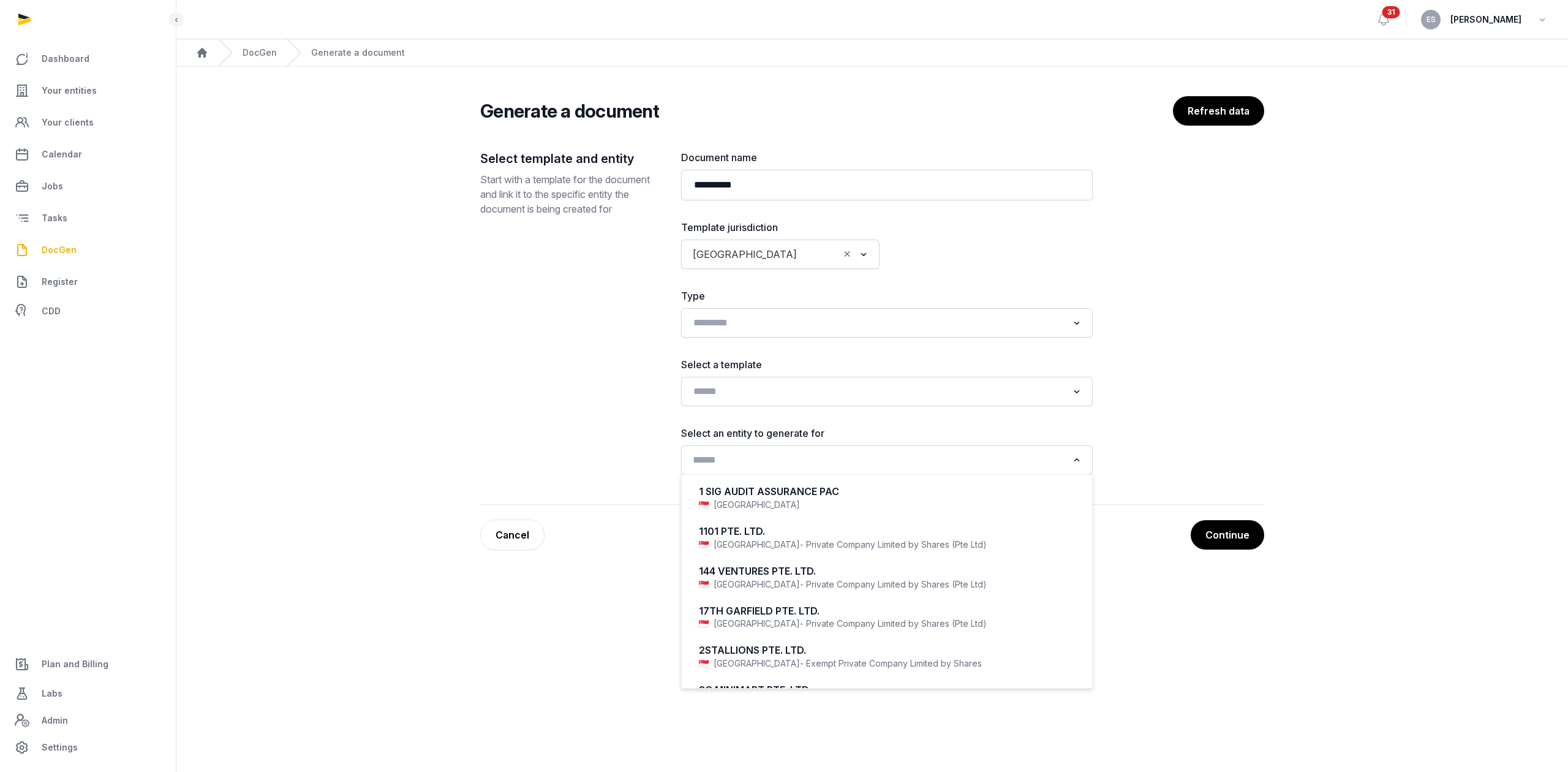
click at [808, 463] on input "Search for option" at bounding box center [878, 460] width 379 height 17
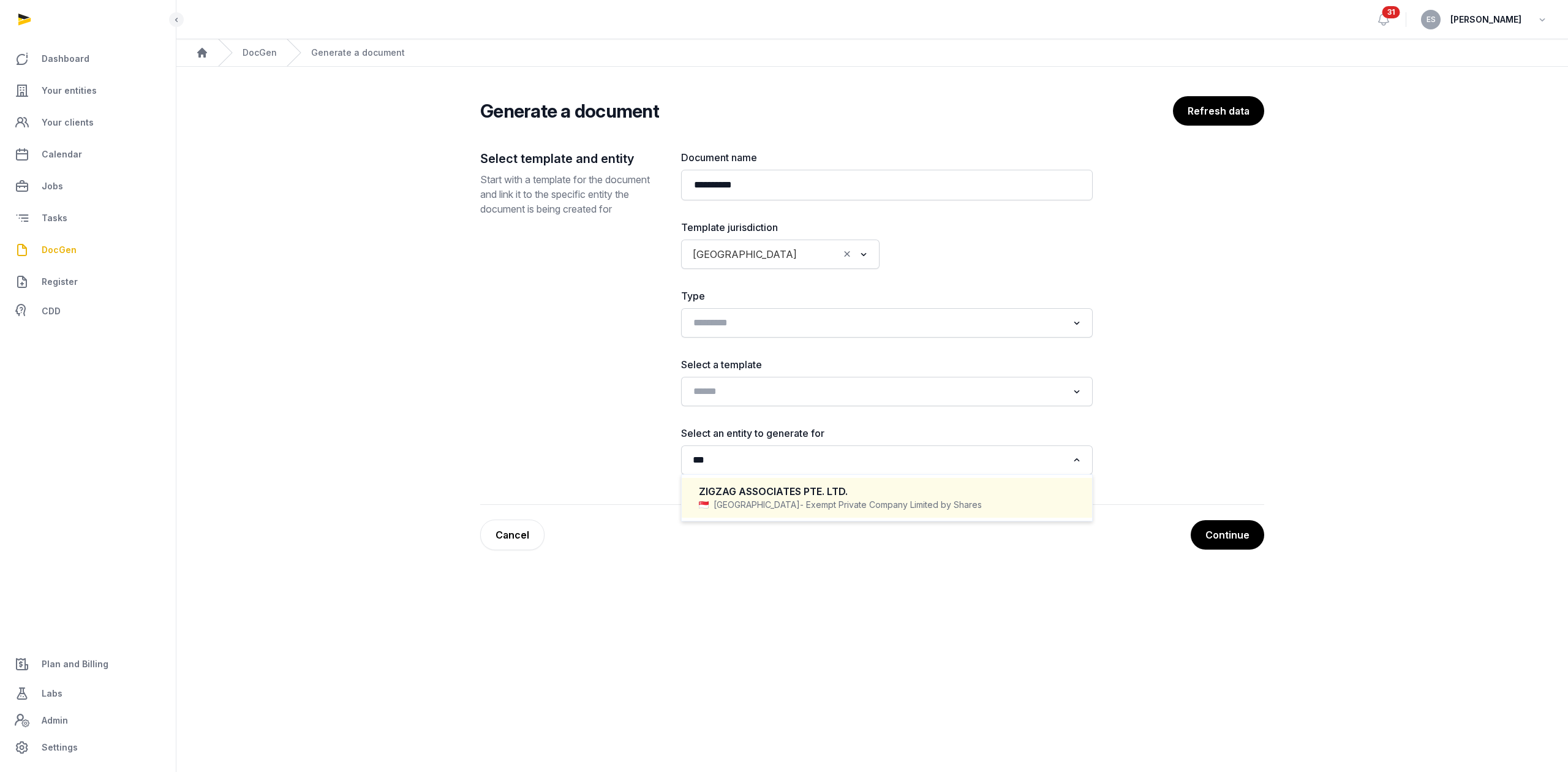
click at [800, 509] on span "- Exempt Private Company Limited by Shares" at bounding box center [890, 504] width 182 height 12
type input "***"
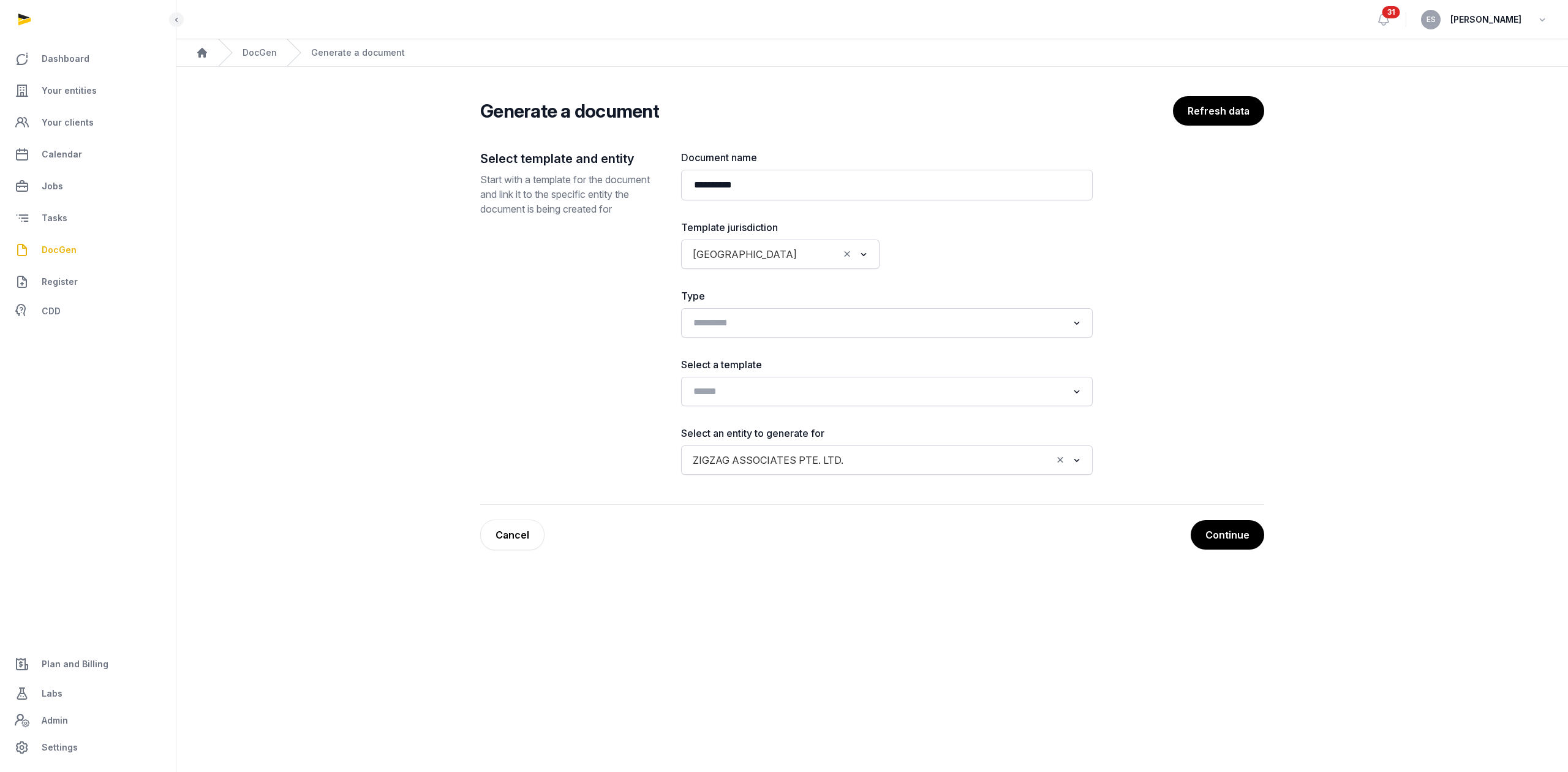
click at [790, 582] on main "**********" at bounding box center [784, 386] width 1568 height 772
click at [1228, 535] on button "Continue" at bounding box center [1227, 535] width 75 height 31
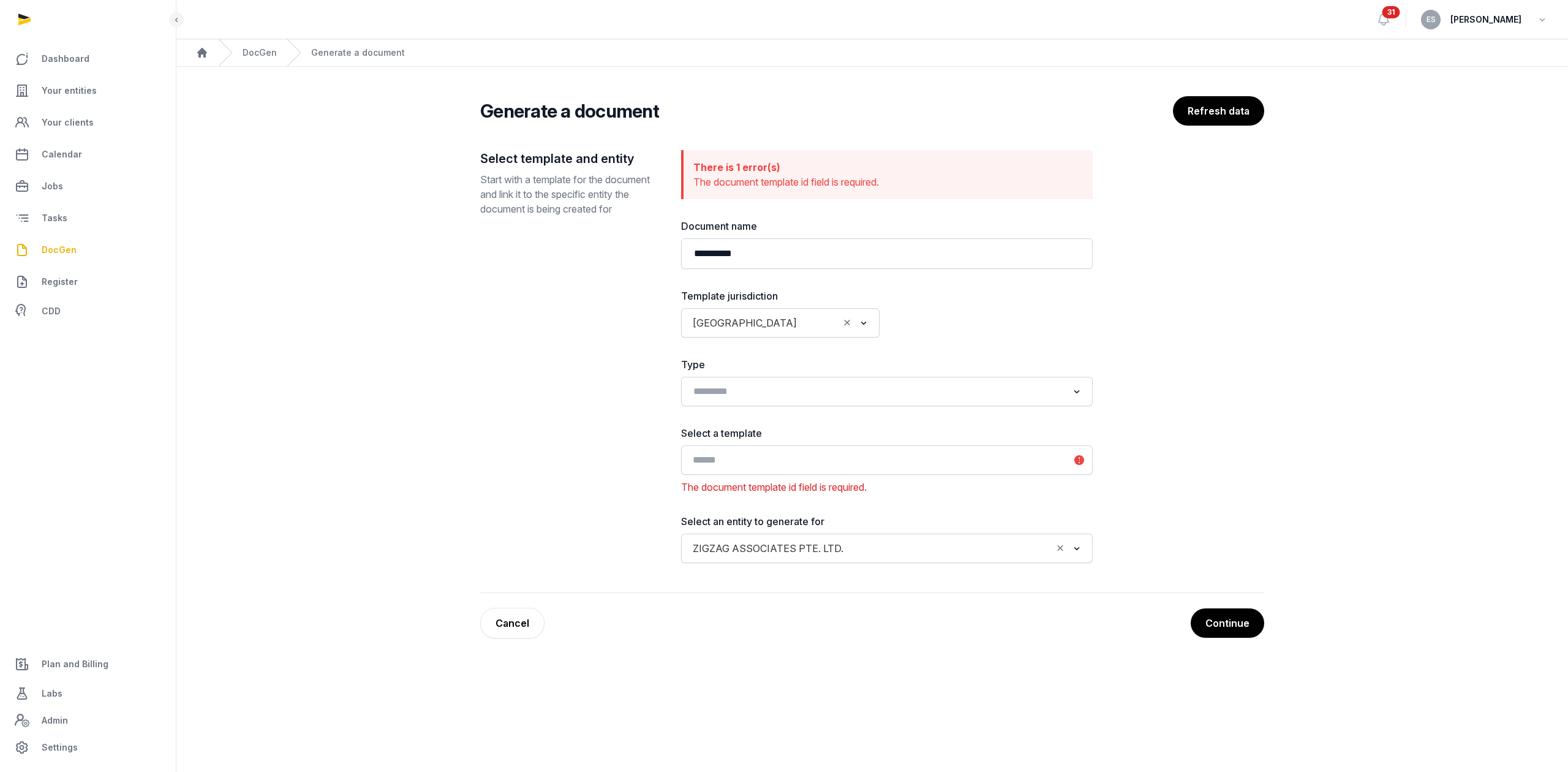
click at [872, 464] on input "Search for option" at bounding box center [878, 460] width 379 height 17
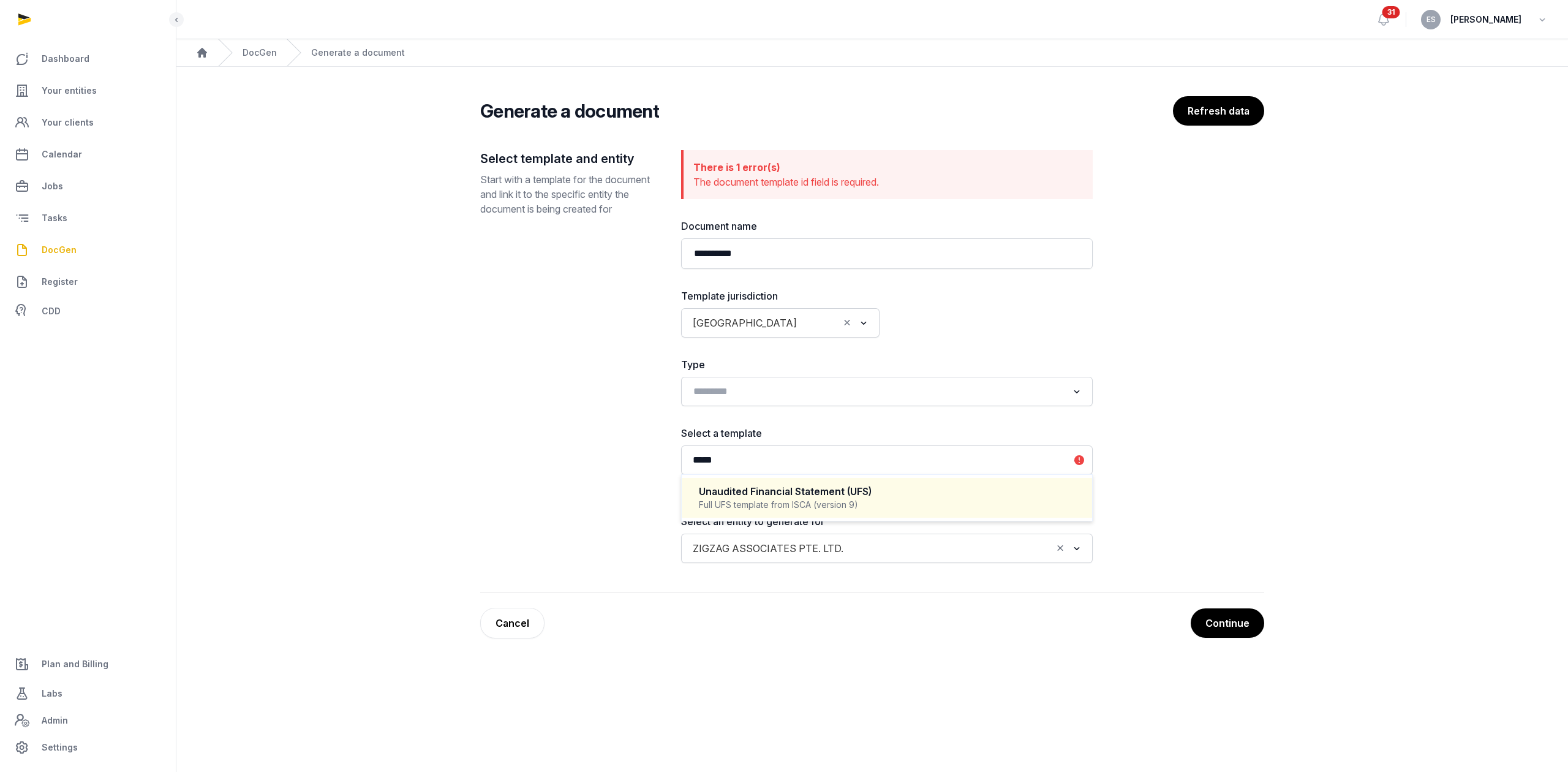
click at [828, 515] on div "Unaudited Financial Statement (UFS) Full UFS template from ISCA (version 9)" at bounding box center [887, 498] width 386 height 37
type input "*****"
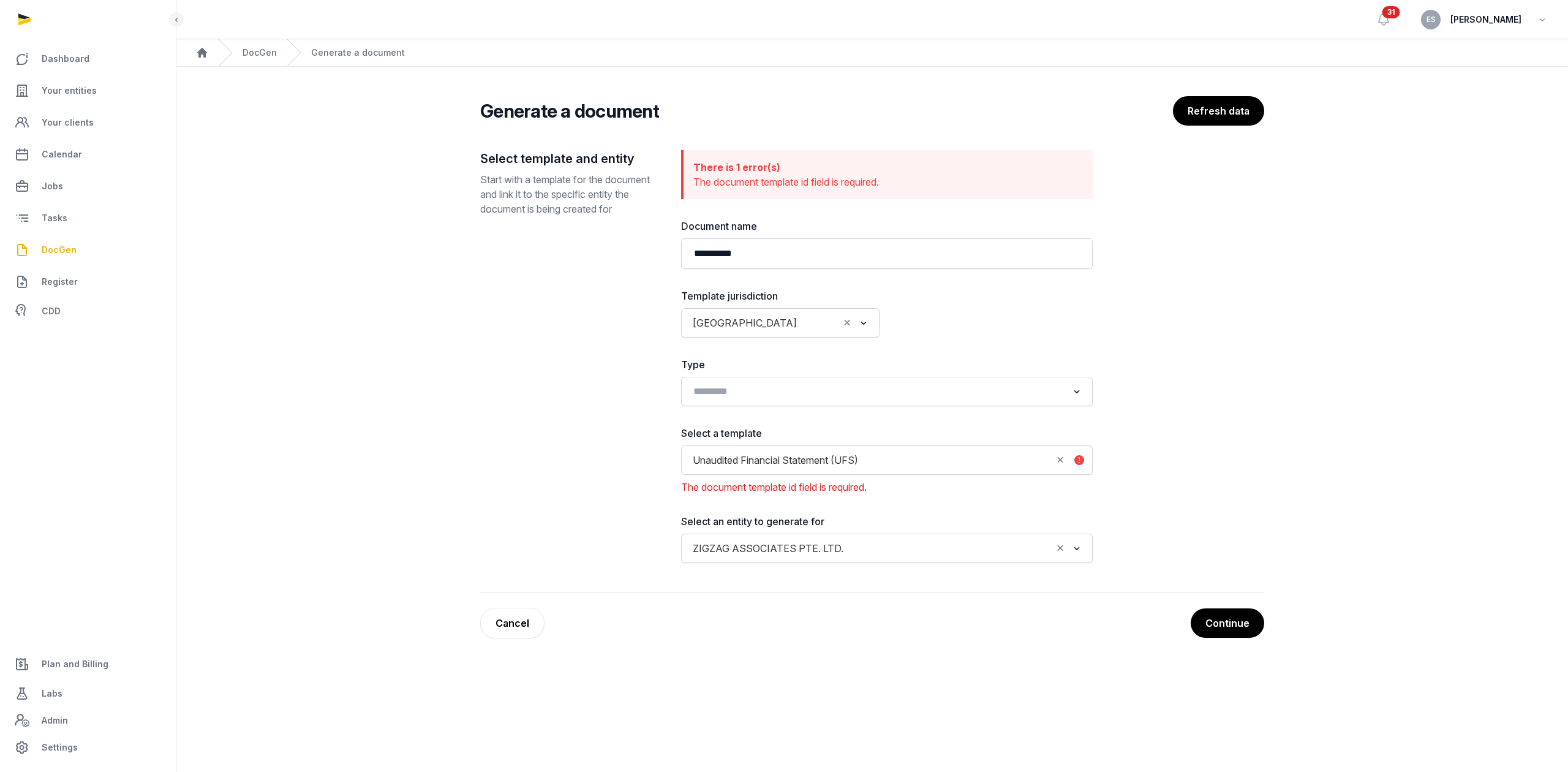
click at [876, 654] on main "**********" at bounding box center [872, 365] width 1392 height 597
click at [1214, 620] on button "Continue" at bounding box center [1227, 623] width 73 height 29
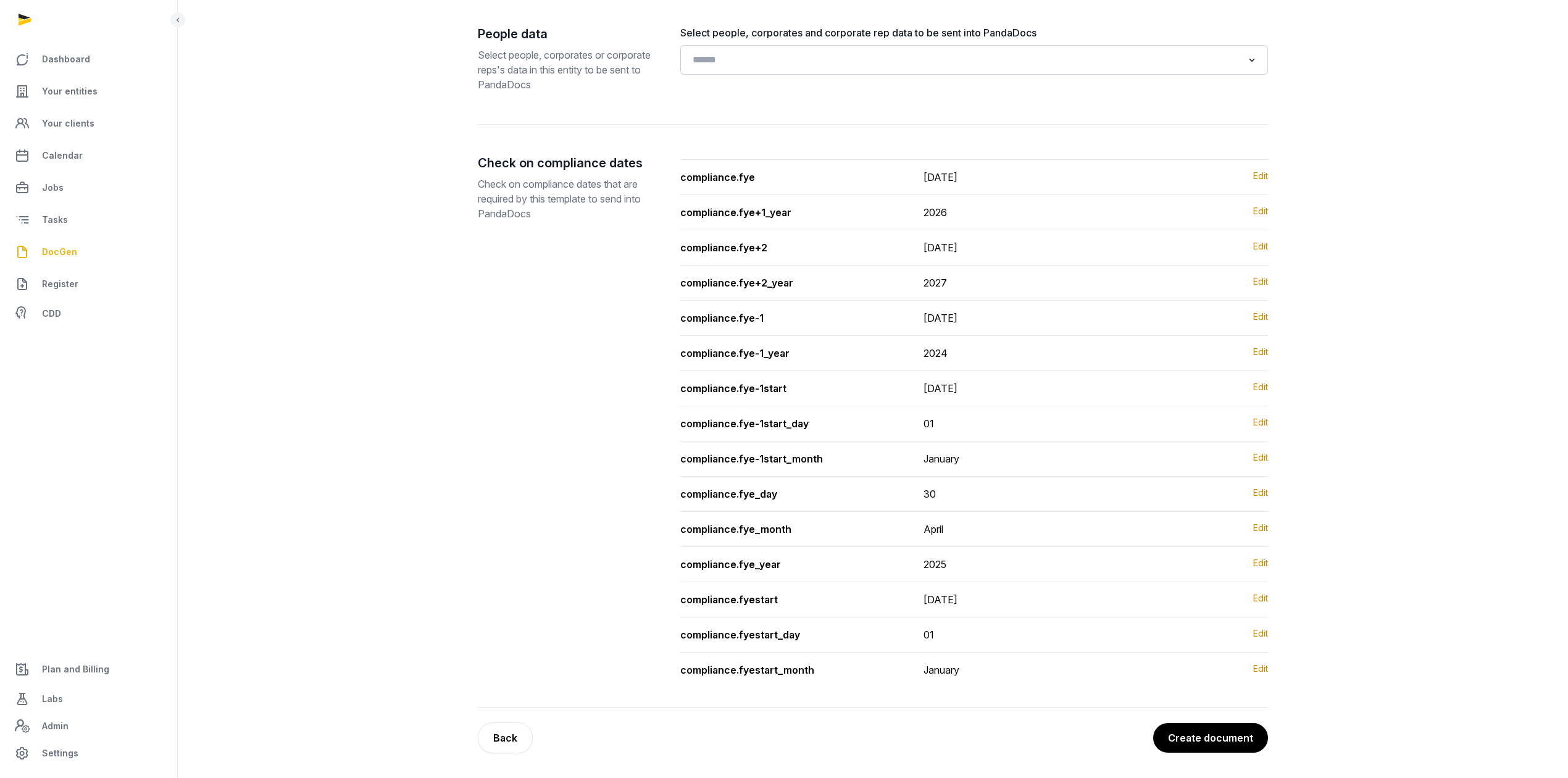
scroll to position [312, 0]
click at [1142, 55] on input "Search for option" at bounding box center [964, 60] width 555 height 17
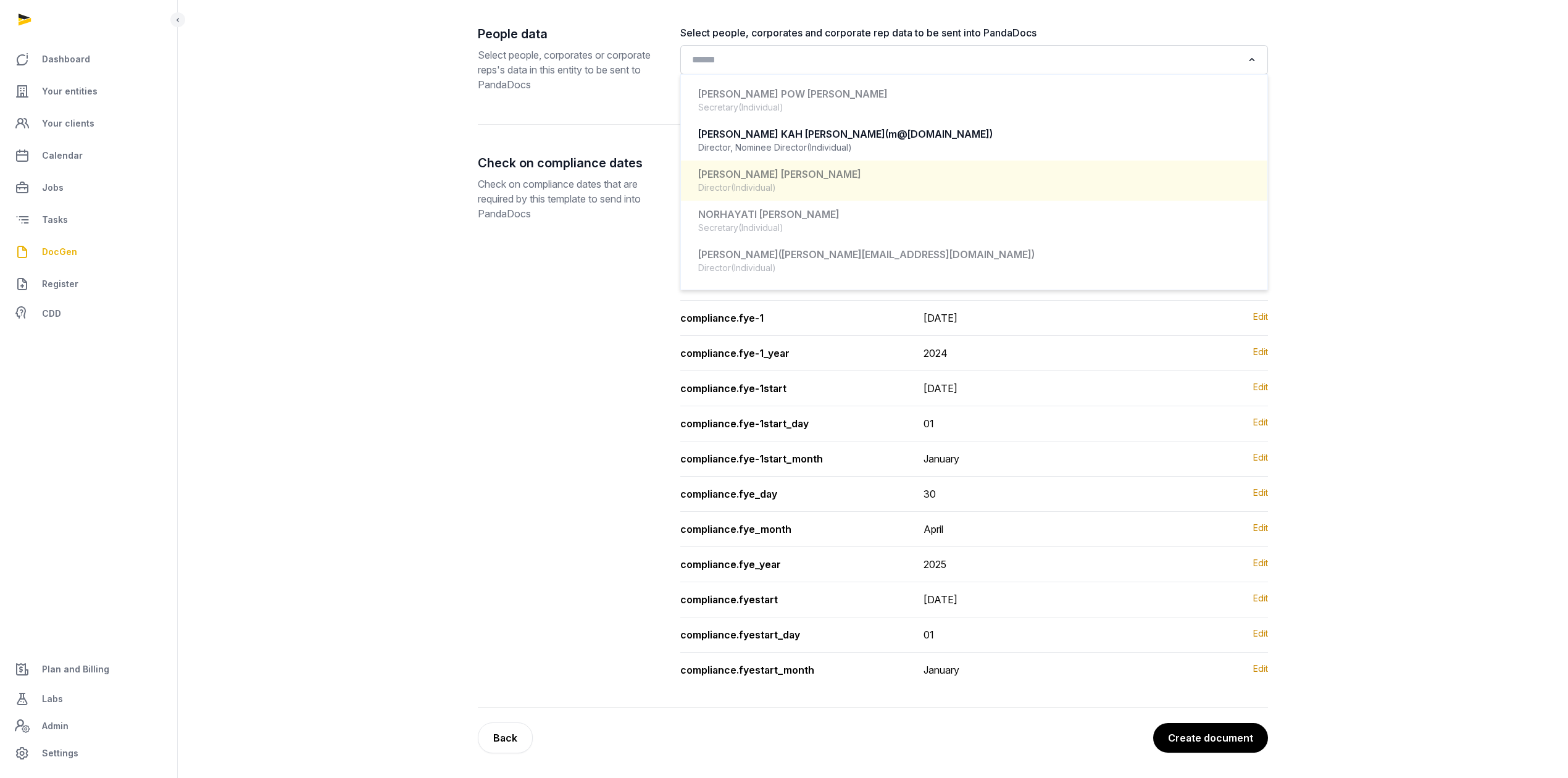
scroll to position [386, 0]
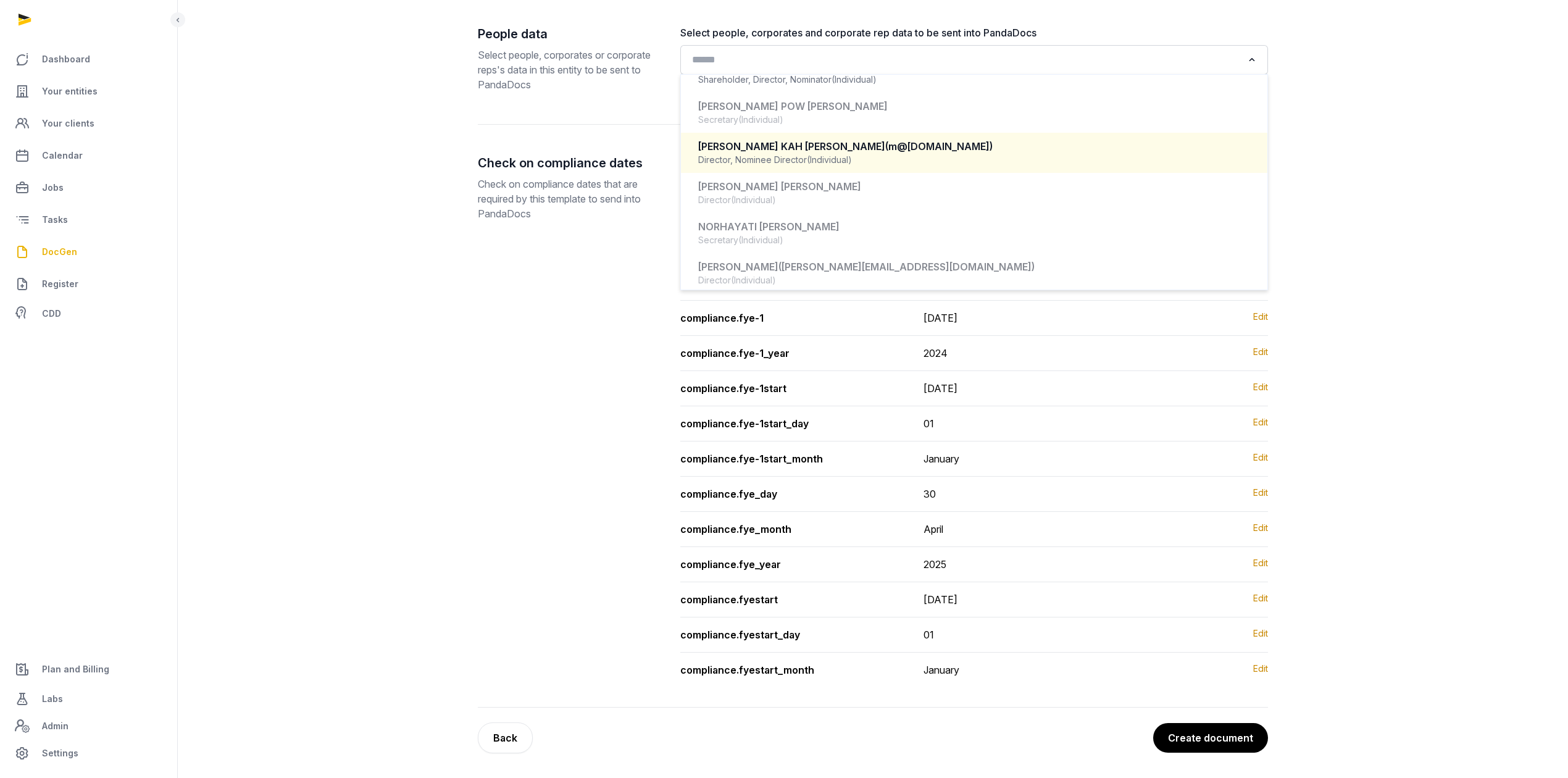
click at [946, 141] on div "[PERSON_NAME] KAH [PERSON_NAME] (m@[DOMAIN_NAME])" at bounding box center [974, 146] width 552 height 14
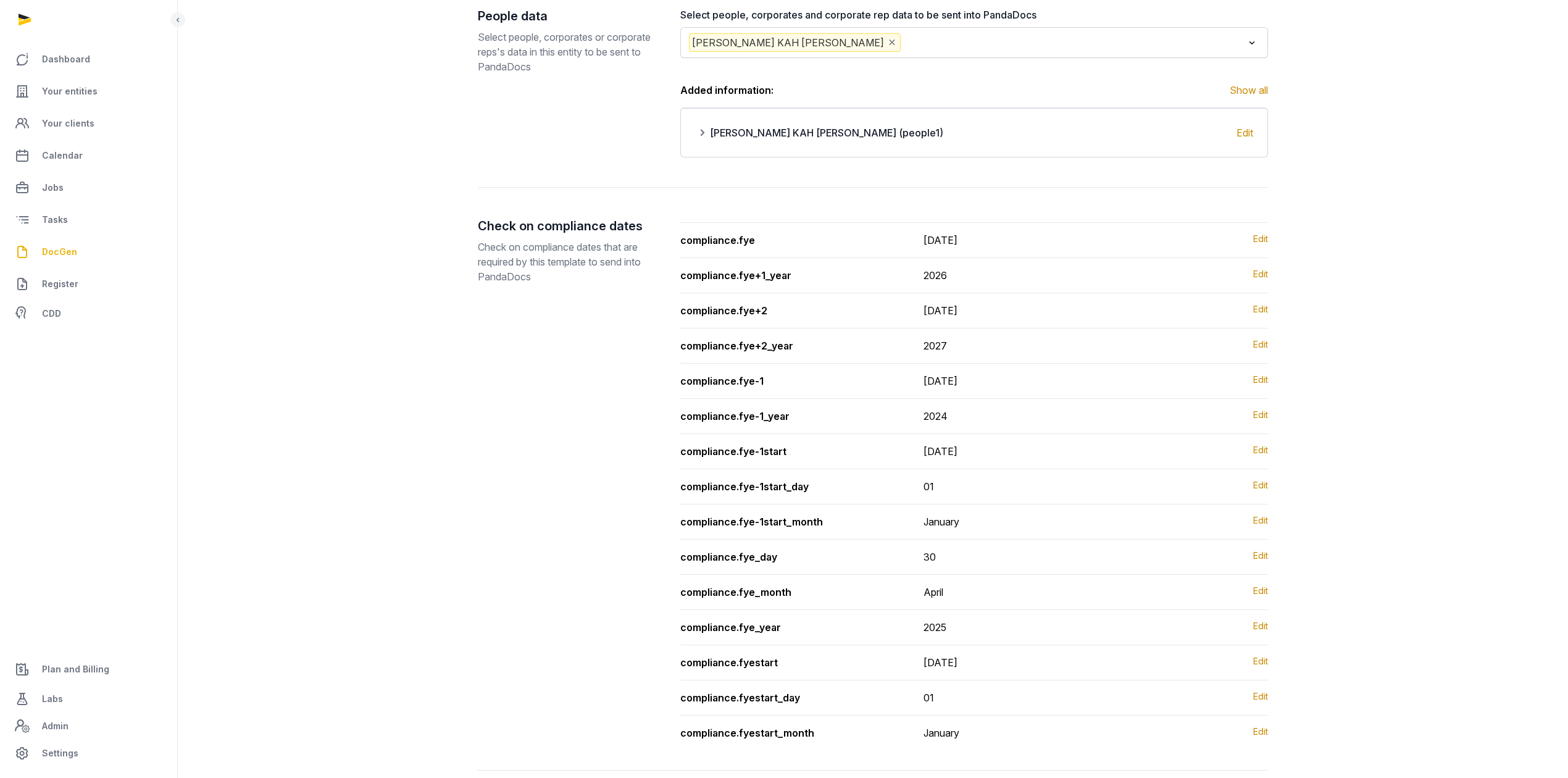
click at [512, 340] on div "Check on compliance dates Check on compliance dates that are required by this t…" at bounding box center [569, 479] width 183 height 523
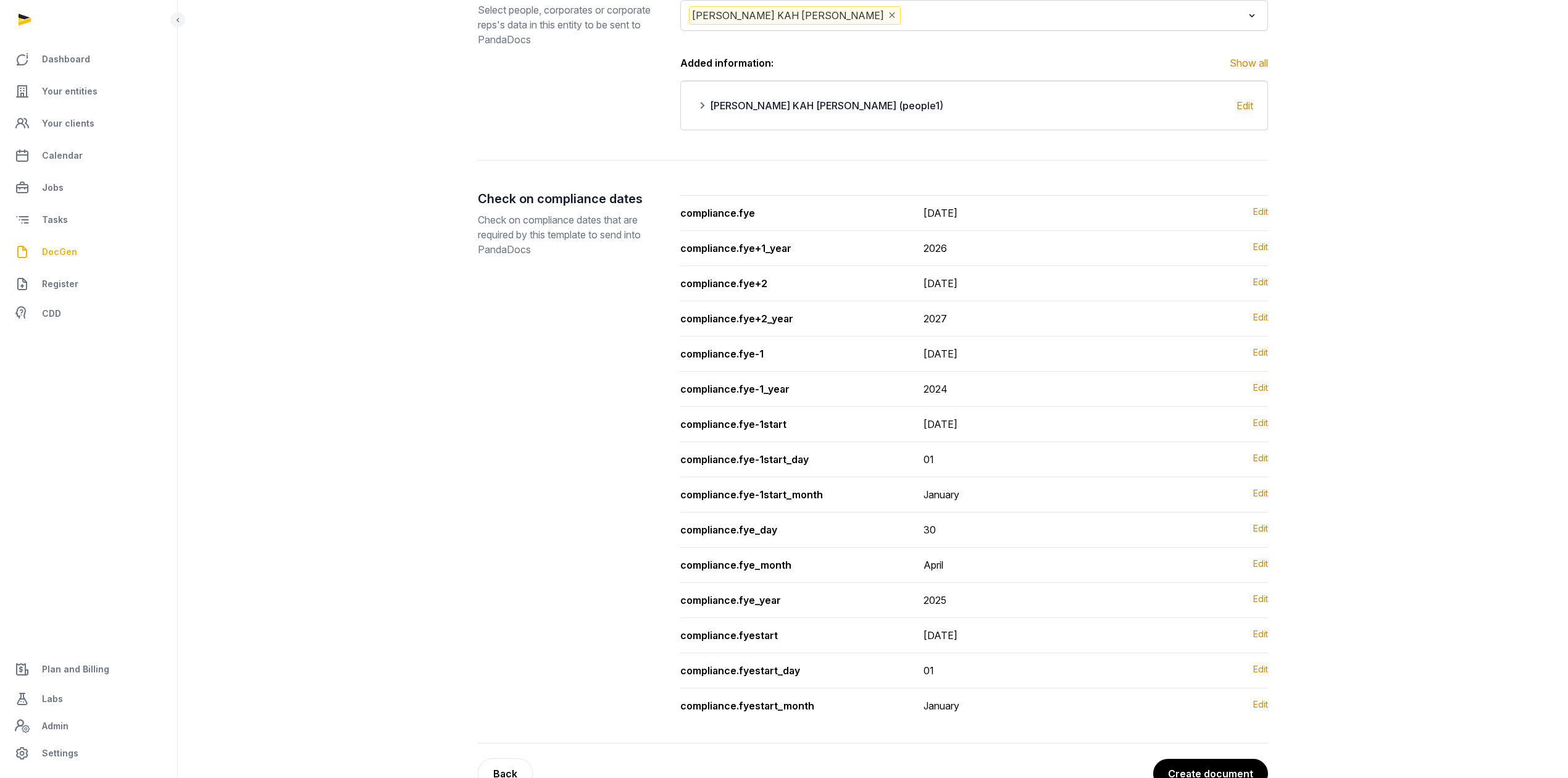
scroll to position [394, 0]
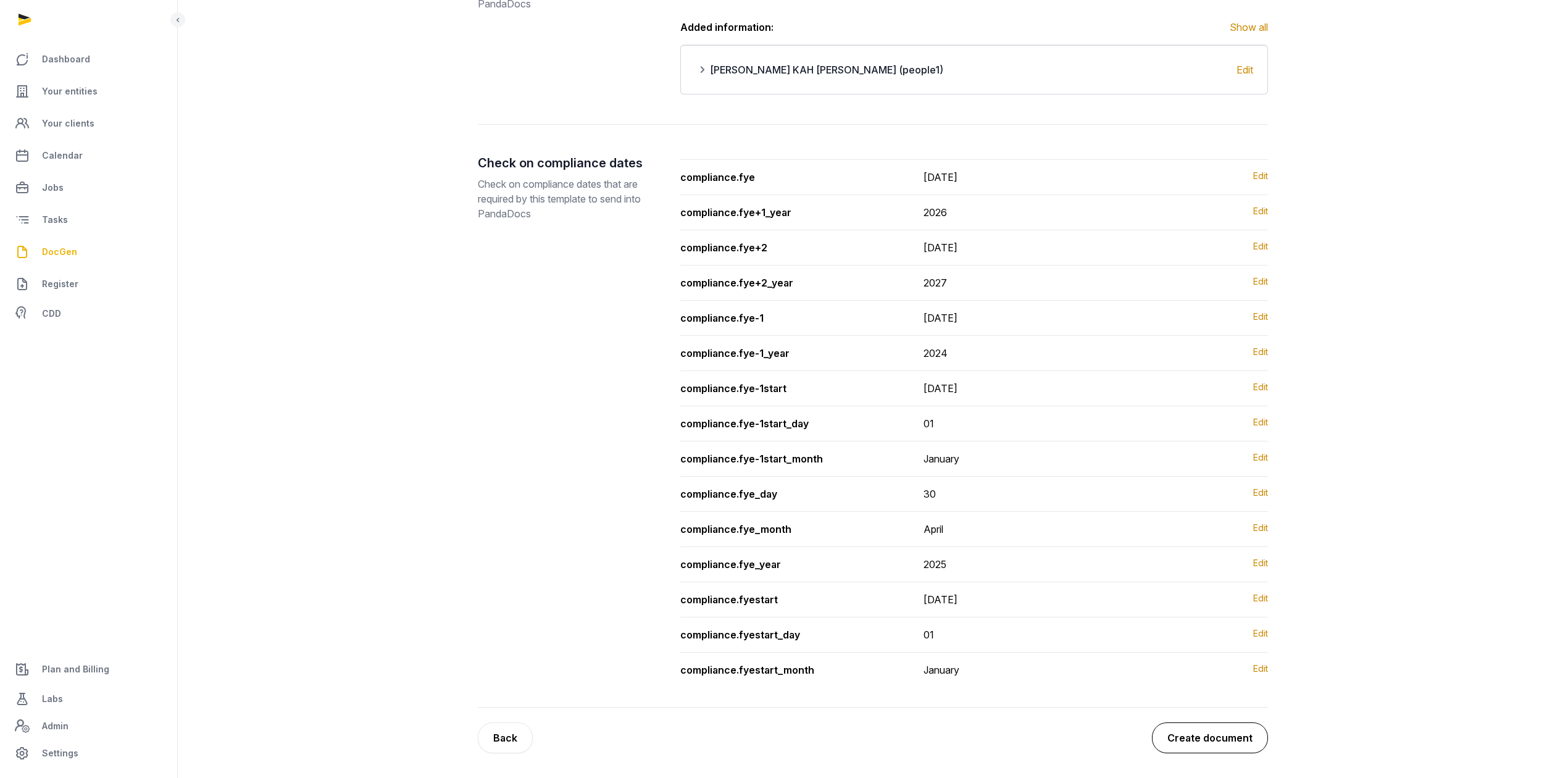
click at [1225, 742] on button "Create document" at bounding box center [1210, 738] width 116 height 31
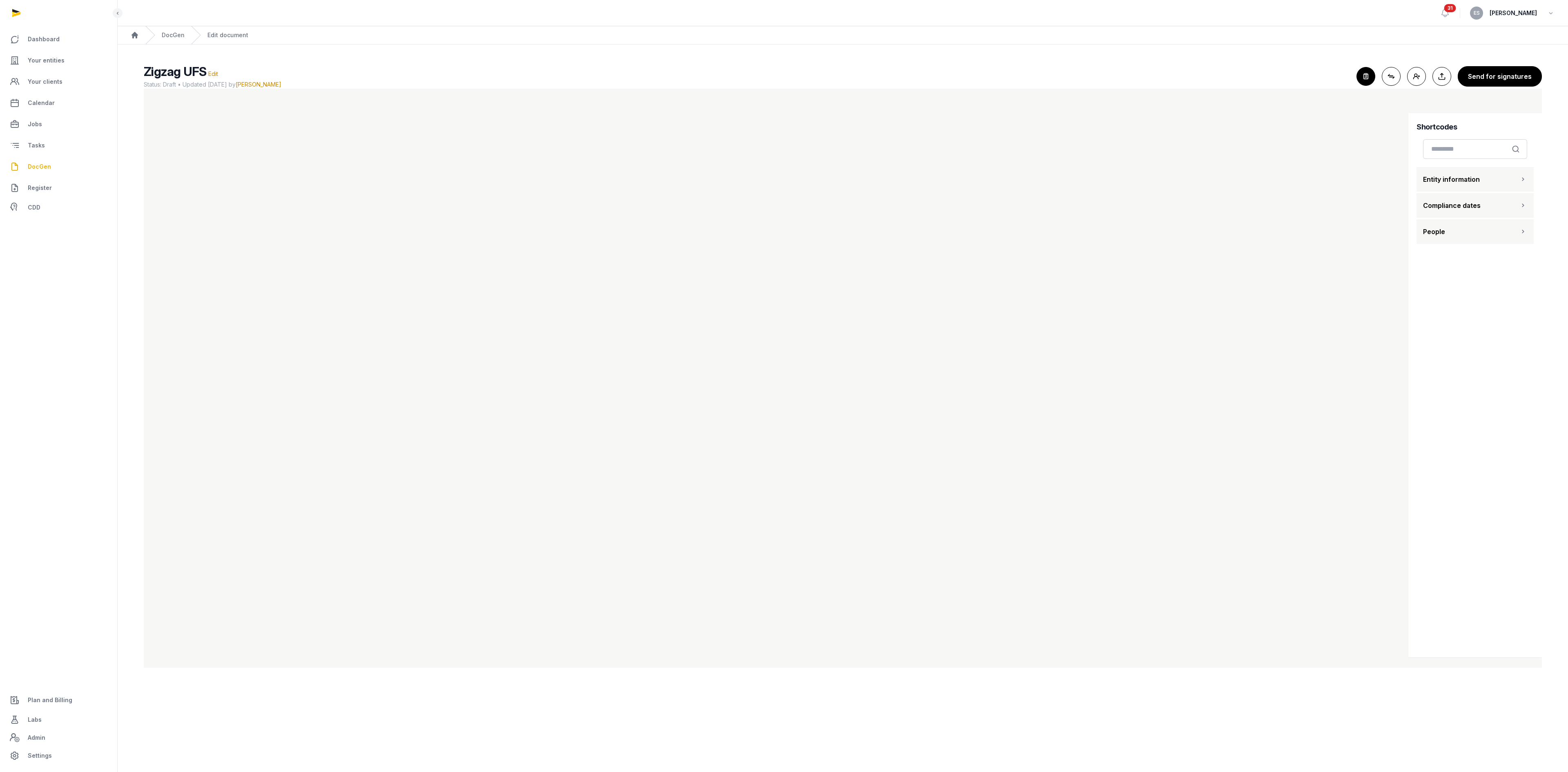
drag, startPoint x: 724, startPoint y: 466, endPoint x: 588, endPoint y: 77, distance: 412.1
click at [588, 77] on h2 "Zigzag UFS Edit" at bounding box center [747, 71] width 1206 height 15
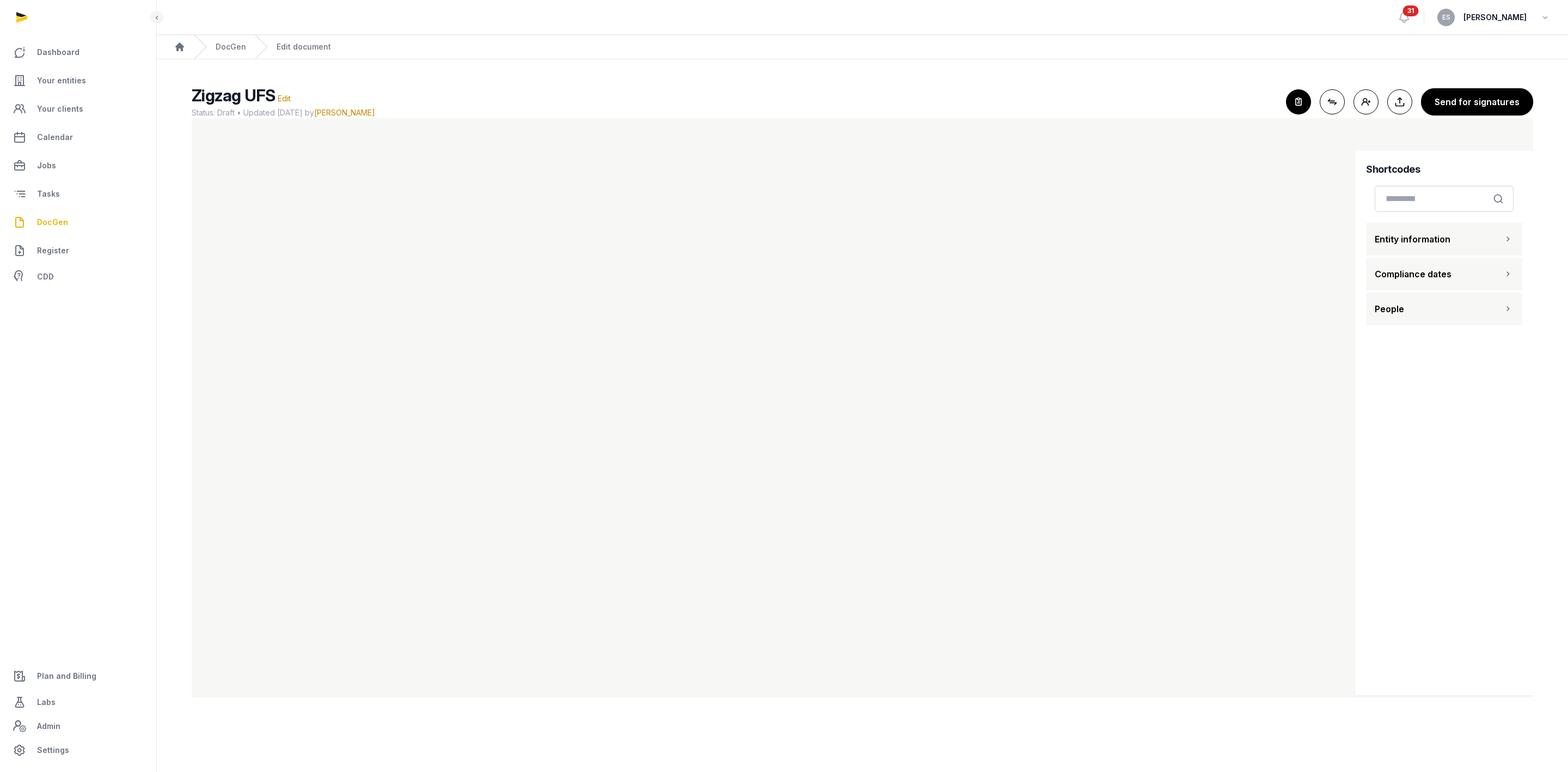
click at [1394, 300] on button "People" at bounding box center [1444, 308] width 157 height 32
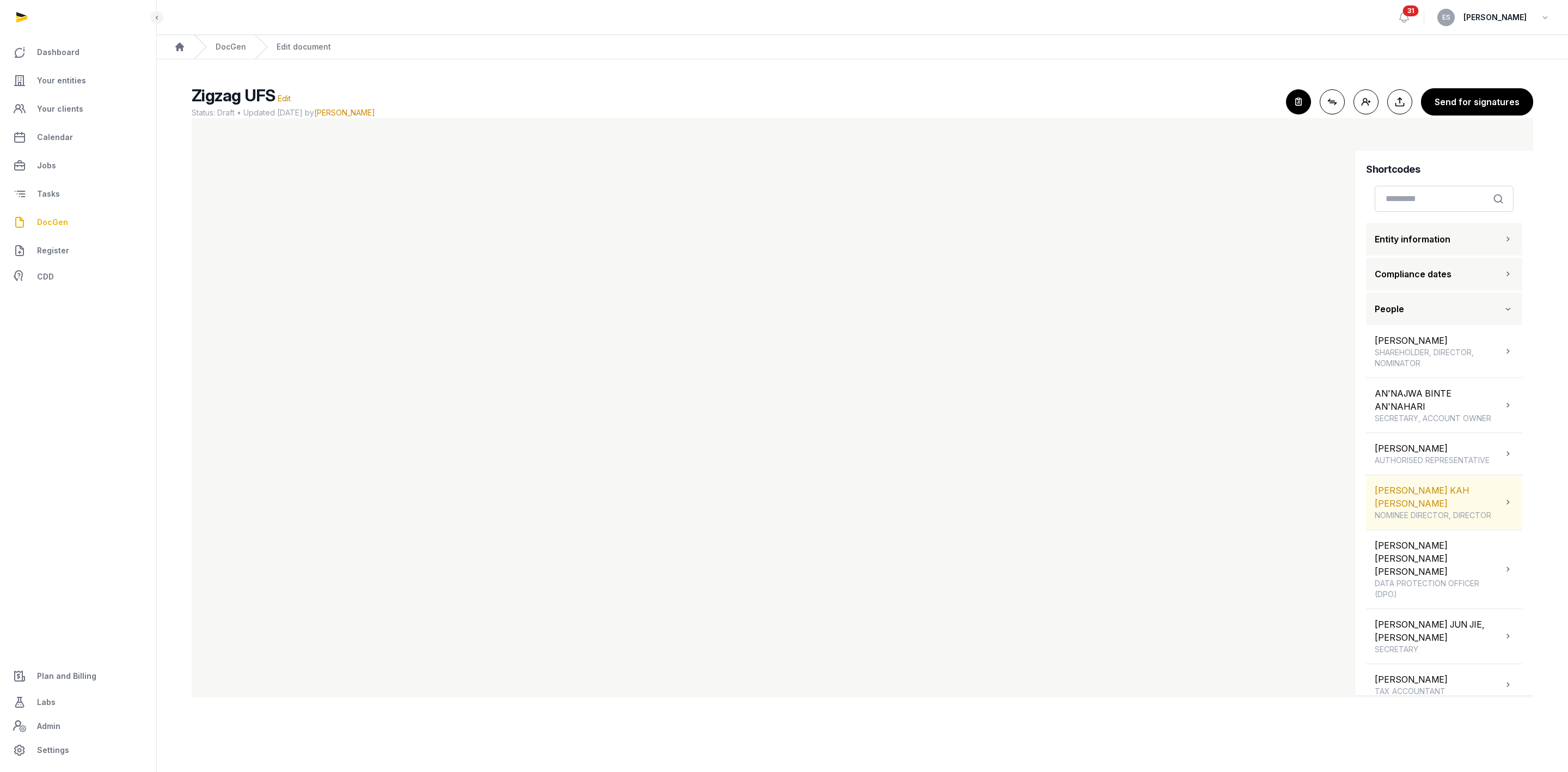
click at [1394, 484] on div "MELVIN YUAN KAH LEONG NOMINEE DIRECTOR, DIRECTOR" at bounding box center [1439, 502] width 128 height 37
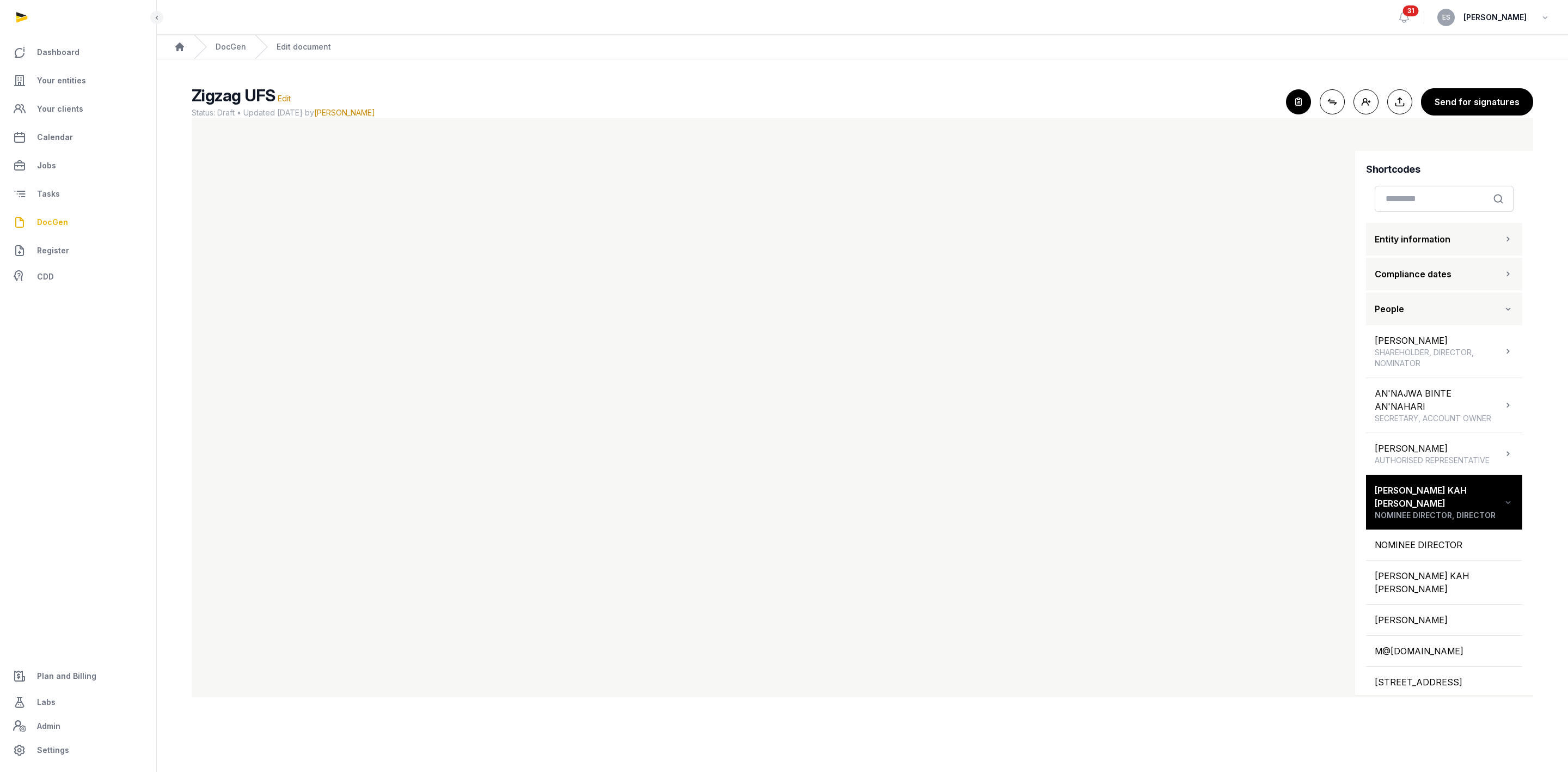
click at [1394, 180] on div "Shortcodes Search Entity information Compliance dates People JULIE ANN BEAL SHA…" at bounding box center [1444, 640] width 157 height 959
click at [1394, 308] on button "People" at bounding box center [1444, 308] width 157 height 32
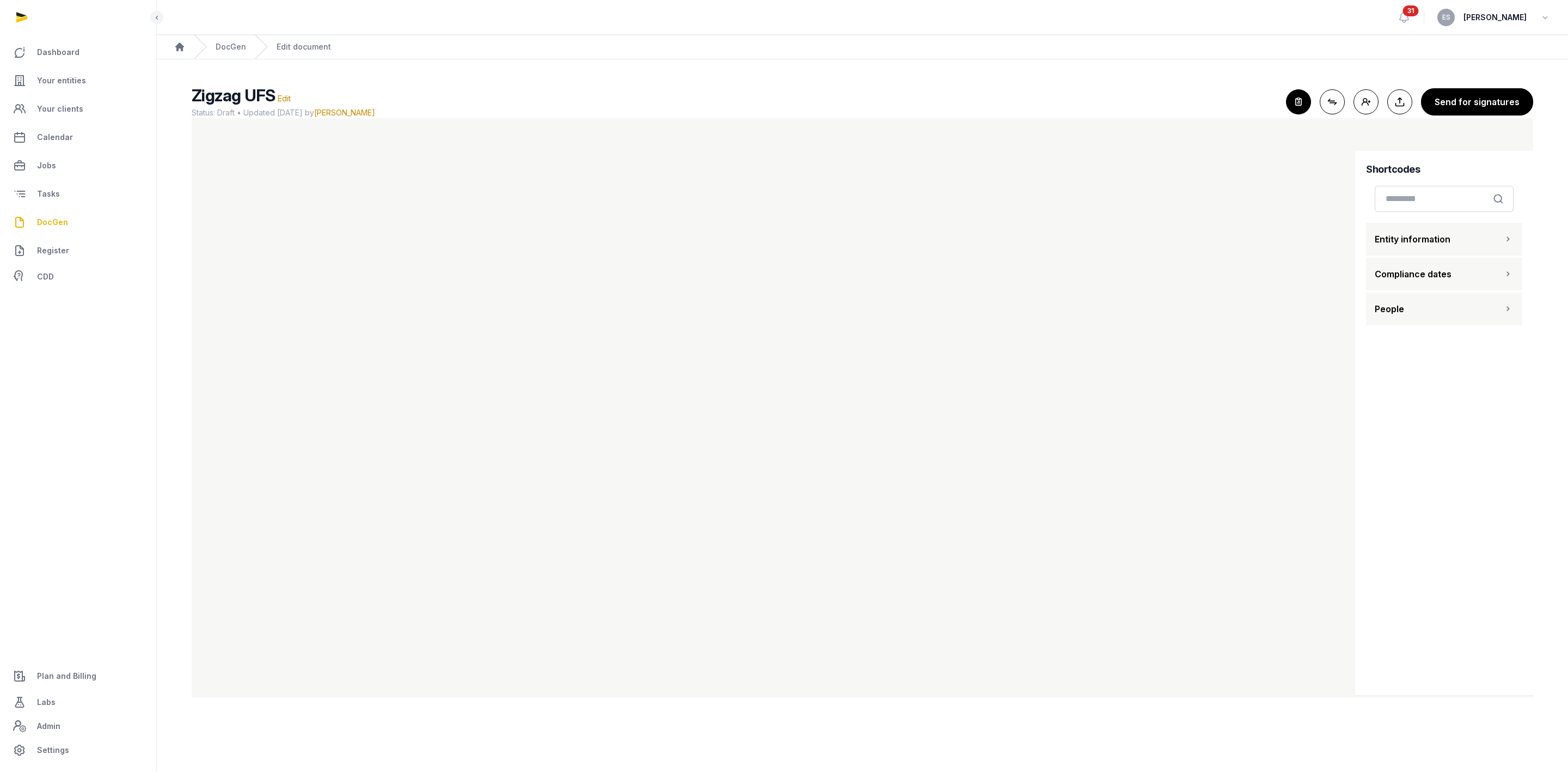
click at [1382, 515] on div "Shortcodes Search Entity information Compliance dates People" at bounding box center [1444, 423] width 178 height 544
click at [1379, 278] on span "Compliance dates" at bounding box center [1413, 274] width 77 height 13
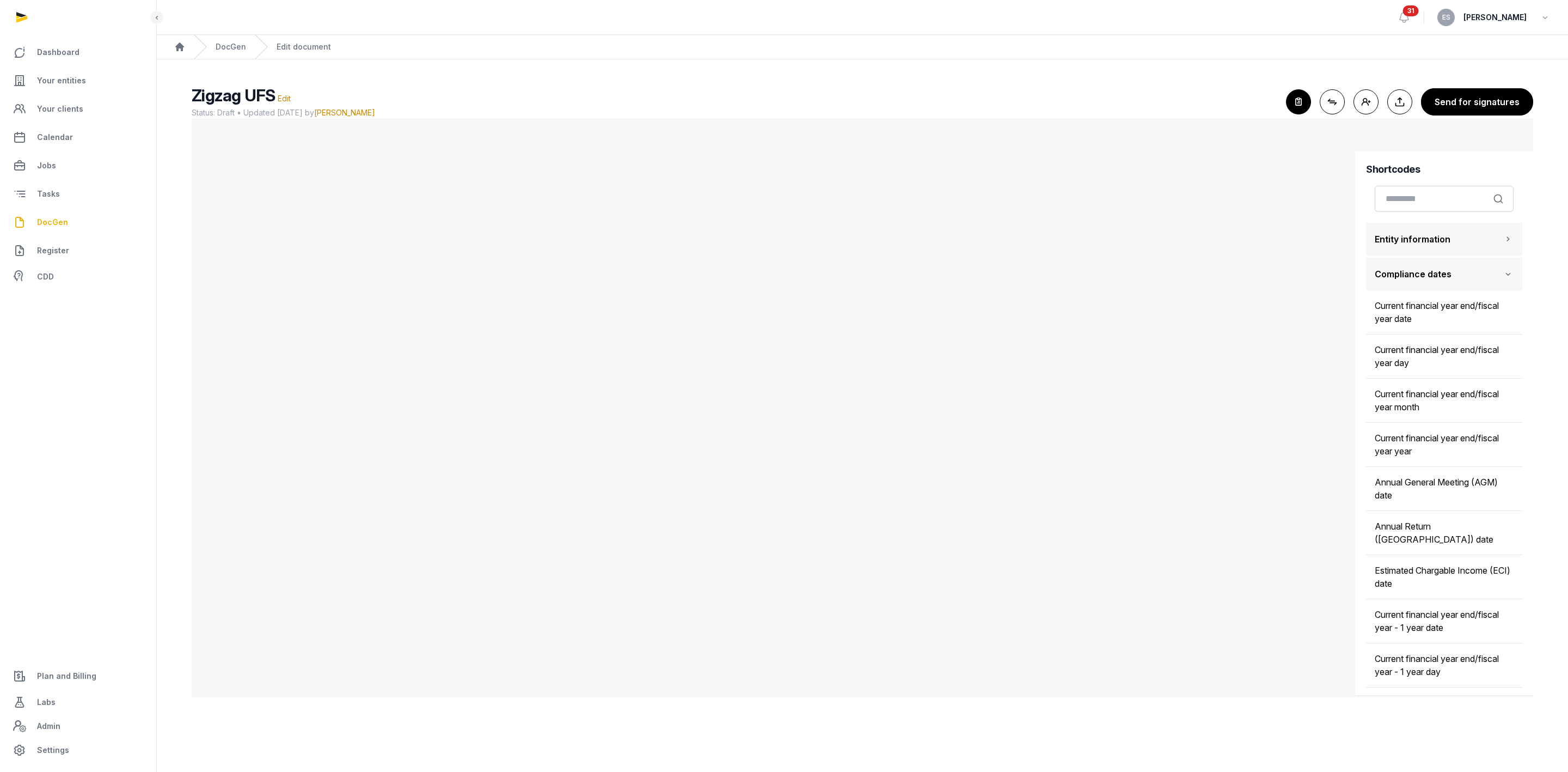
click at [1379, 278] on span "Compliance dates" at bounding box center [1413, 274] width 77 height 13
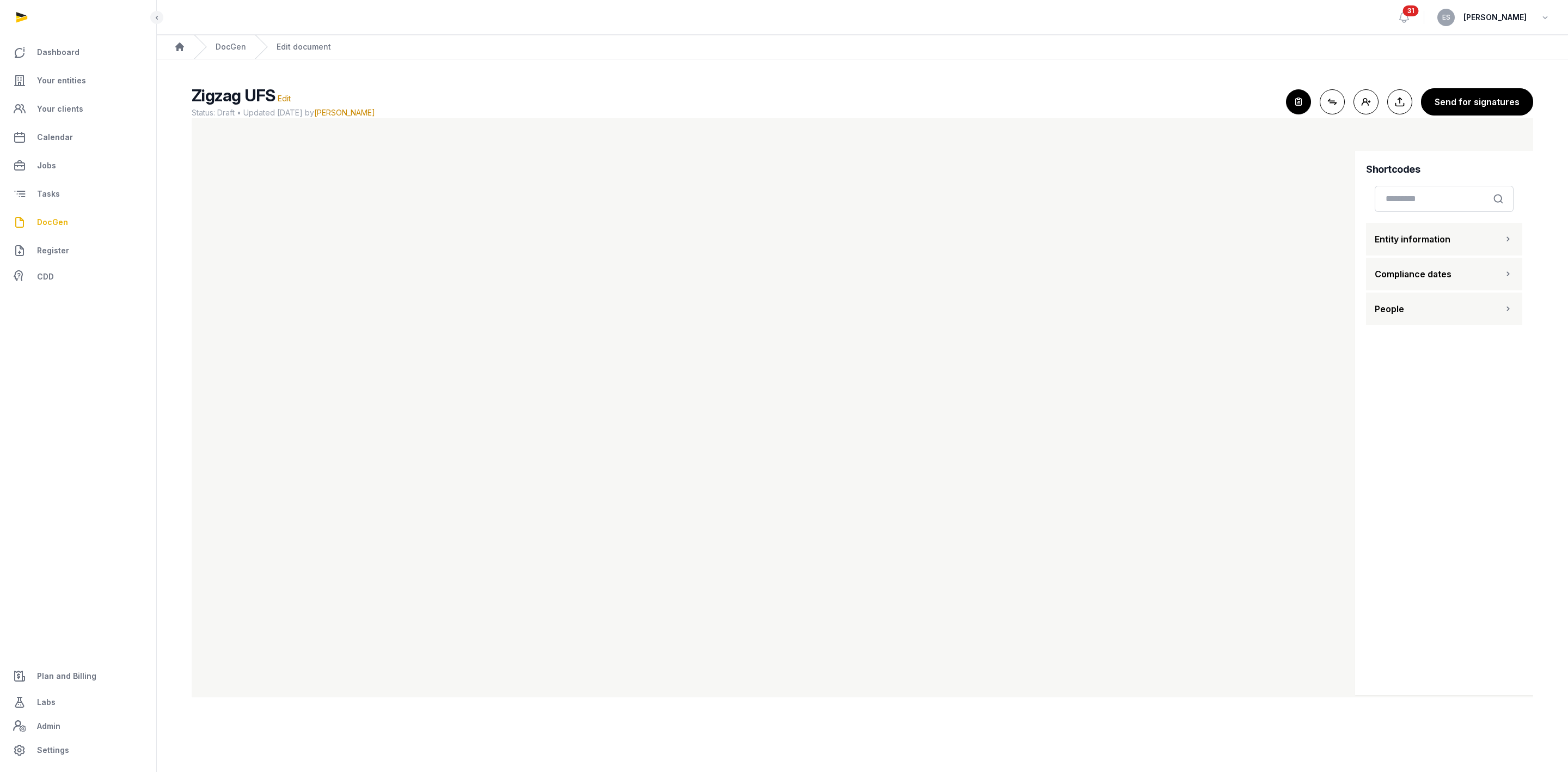
click at [1394, 235] on span "Entity information" at bounding box center [1412, 239] width 75 height 13
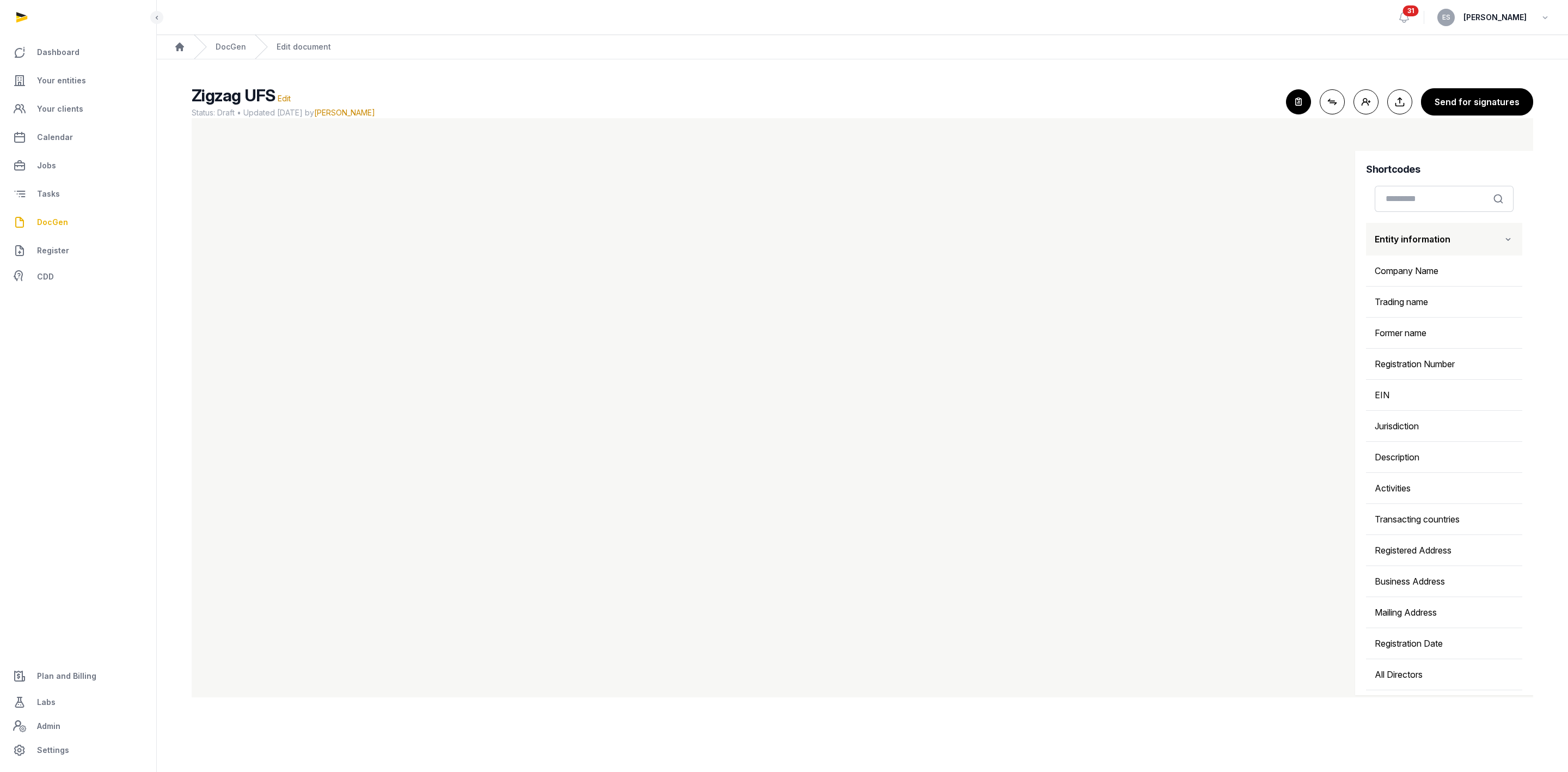
click at [1394, 235] on span "Entity information" at bounding box center [1412, 239] width 75 height 13
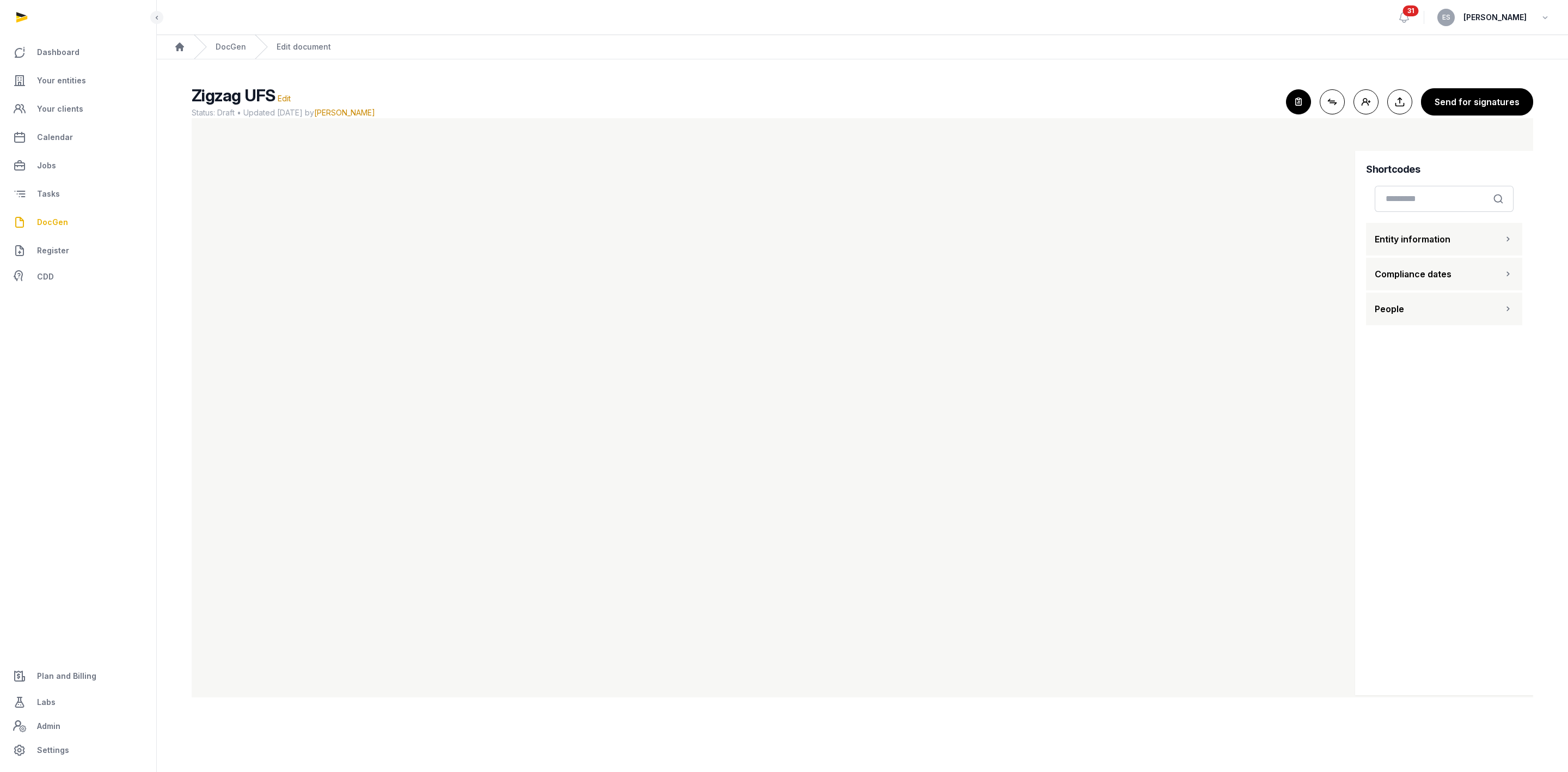
click at [1367, 295] on button "People" at bounding box center [1444, 308] width 157 height 32
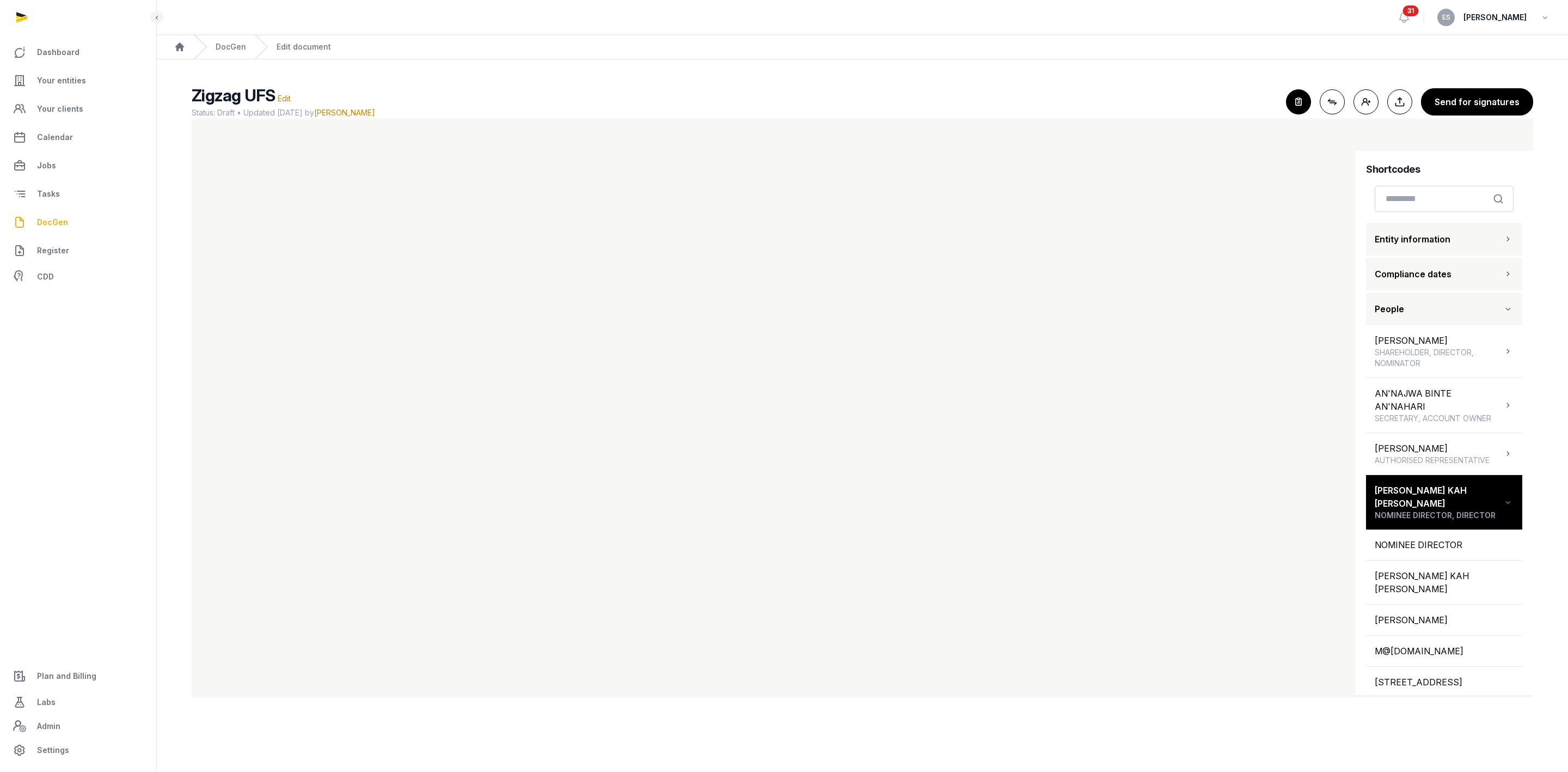
click at [1394, 246] on span "Entity information" at bounding box center [1412, 239] width 75 height 13
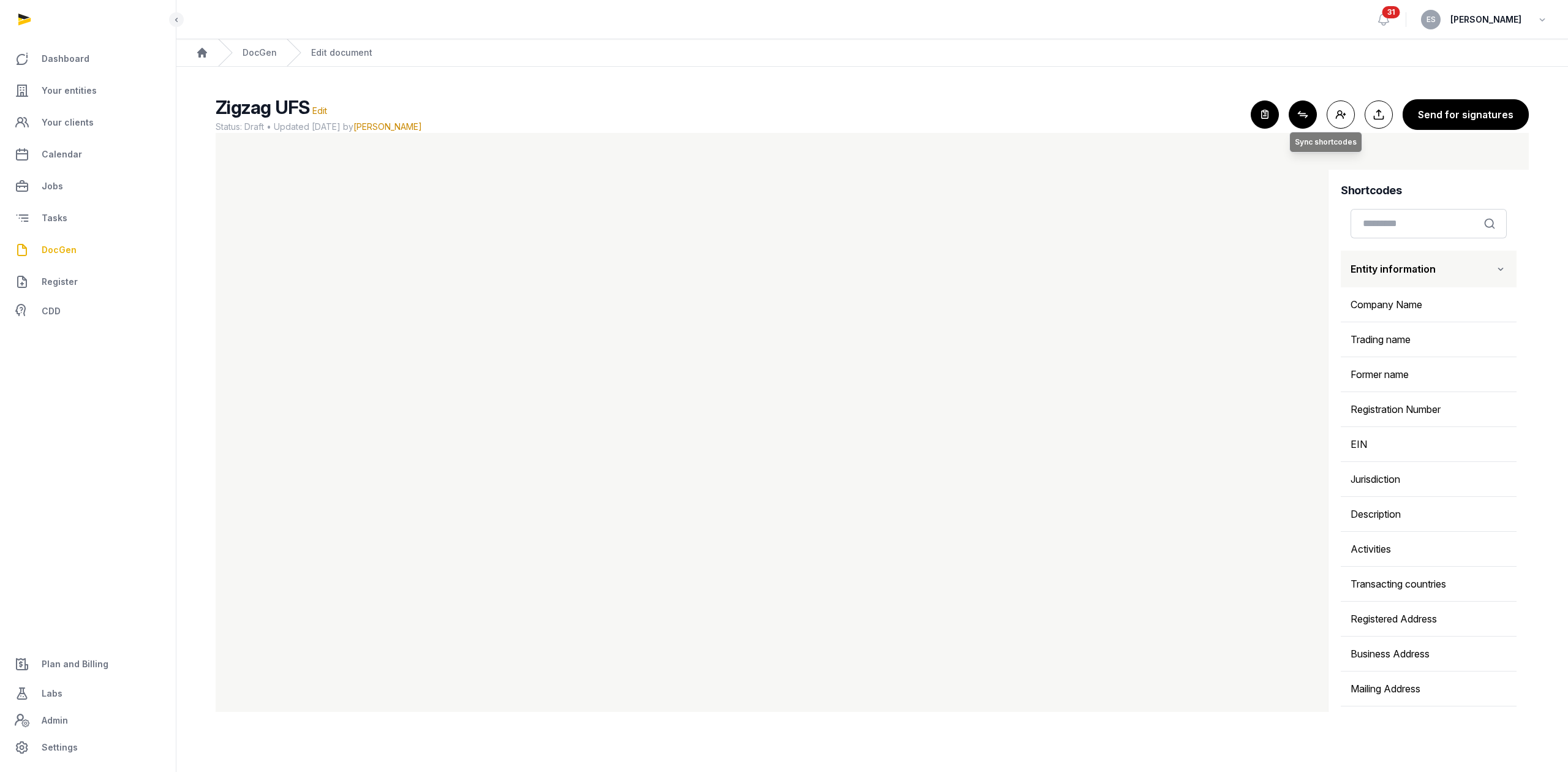
click at [1304, 115] on button "Connect shortcodes Sync shortcodes" at bounding box center [1302, 114] width 28 height 28
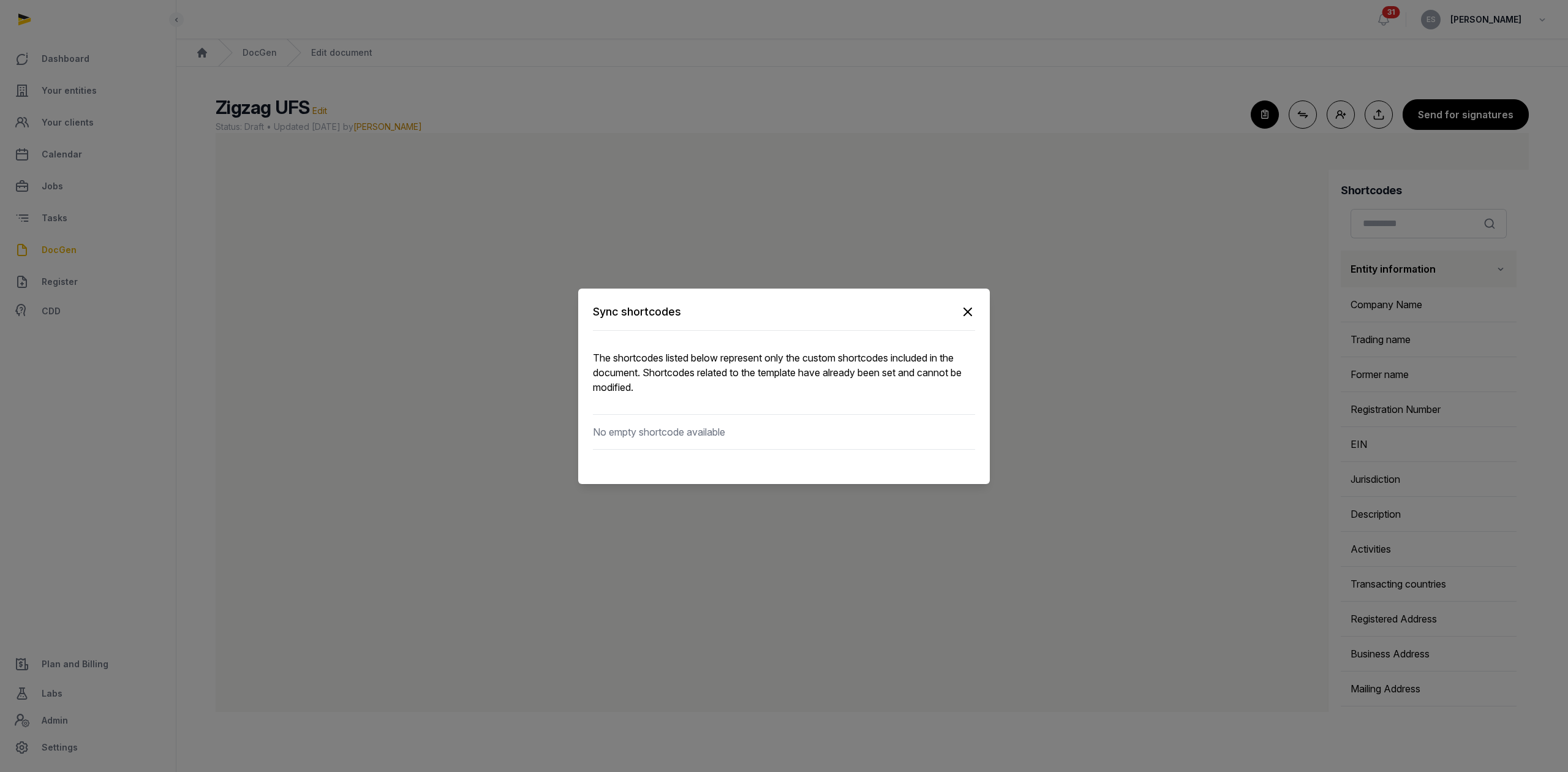
click at [962, 306] on icon "button" at bounding box center [968, 312] width 15 height 15
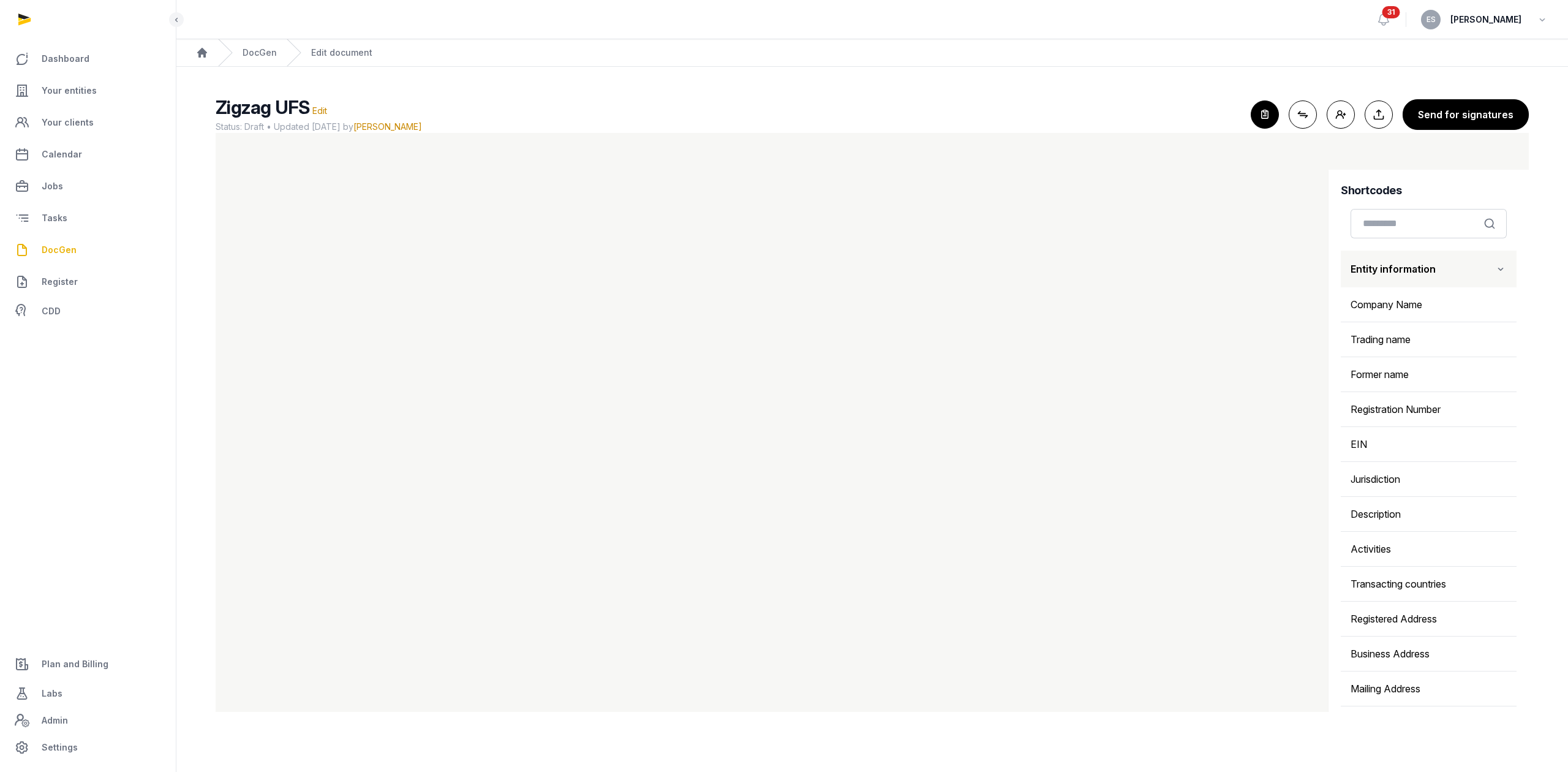
click at [1256, 111] on icon "button" at bounding box center [1266, 115] width 27 height 27
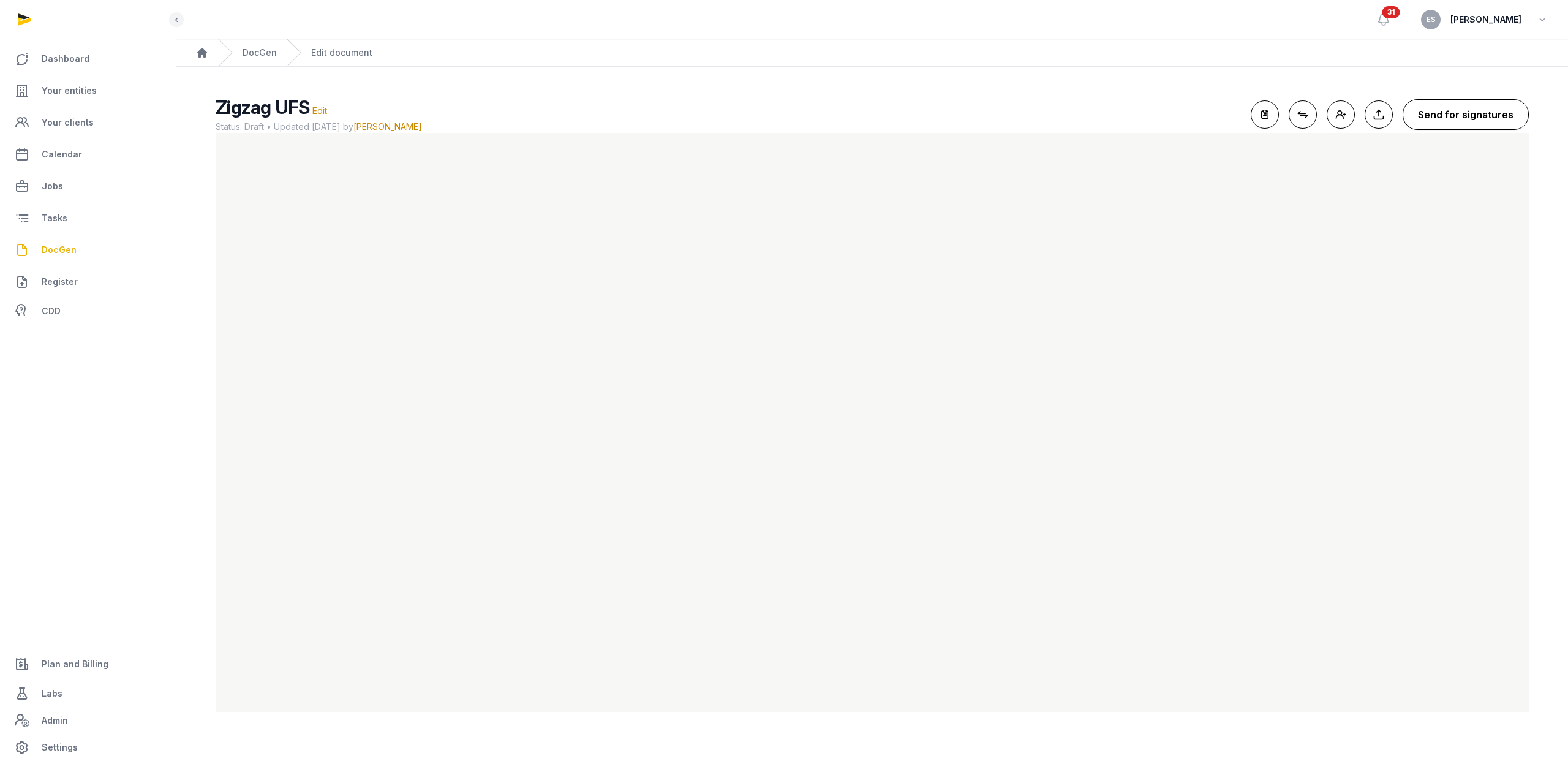
click at [1467, 111] on button "Send for signatures" at bounding box center [1466, 115] width 126 height 31
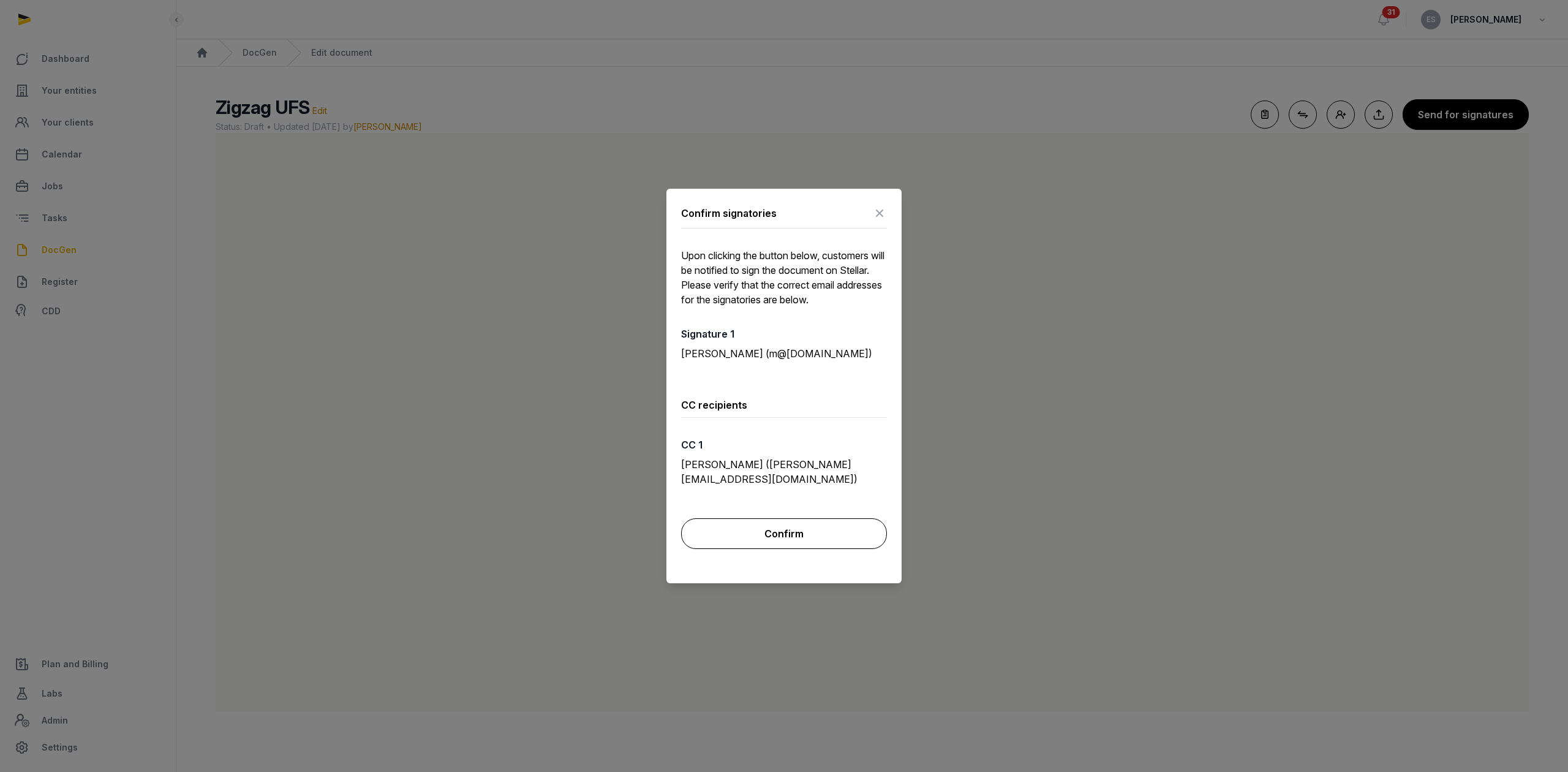
click at [789, 519] on button "Confirm" at bounding box center [784, 534] width 205 height 31
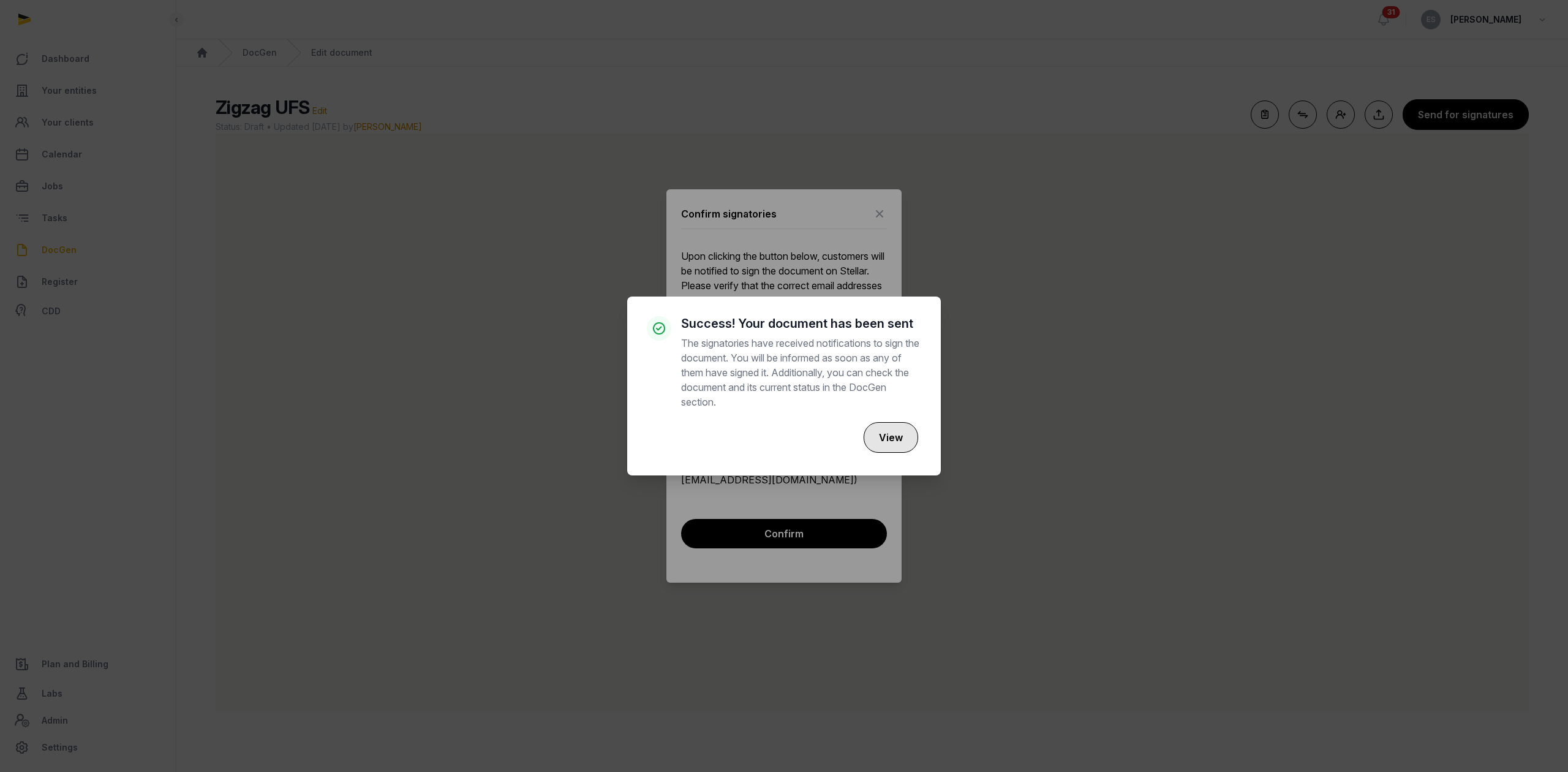
click at [900, 439] on button "View" at bounding box center [891, 438] width 55 height 31
